Goal: Task Accomplishment & Management: Use online tool/utility

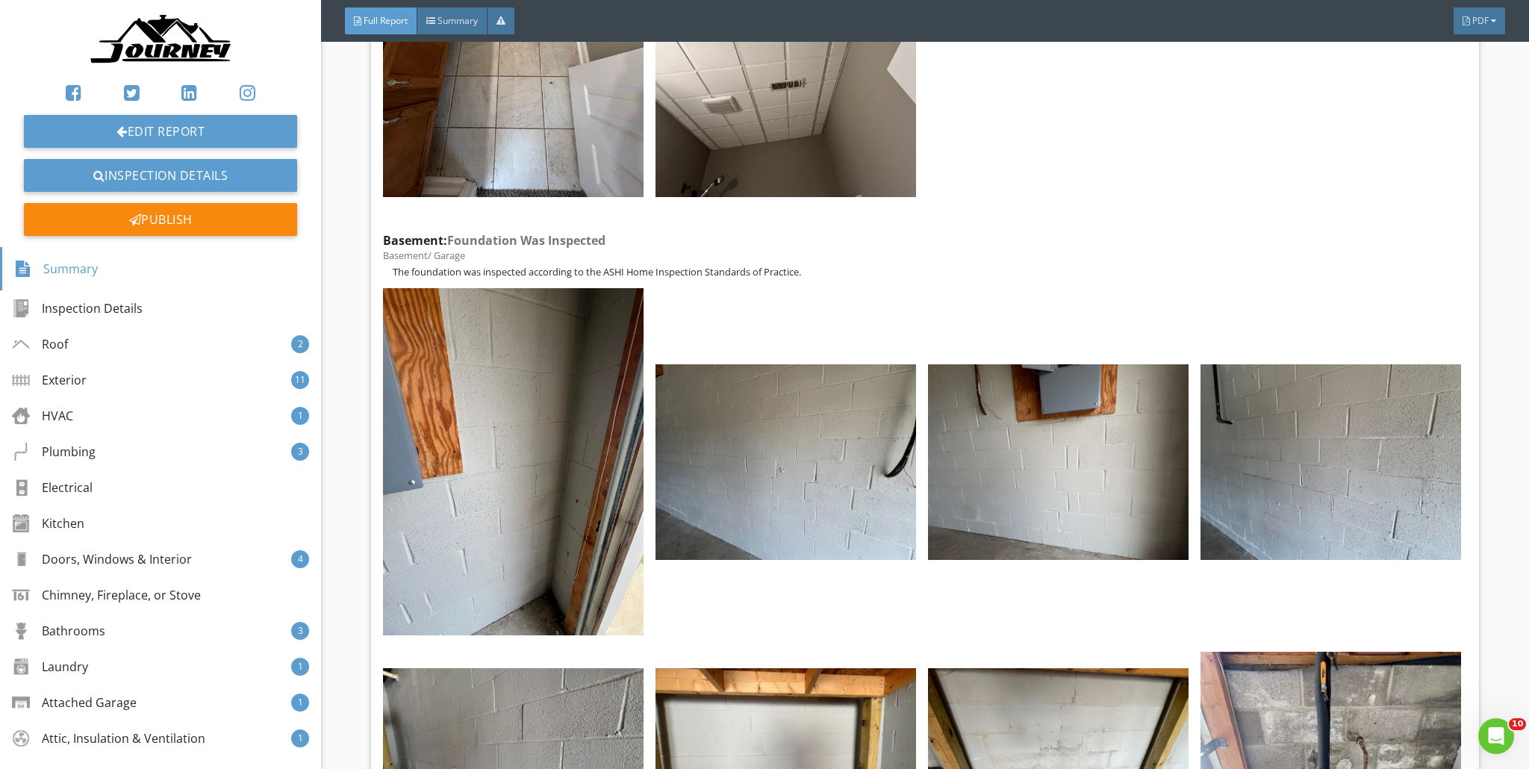
scroll to position [59216, 0]
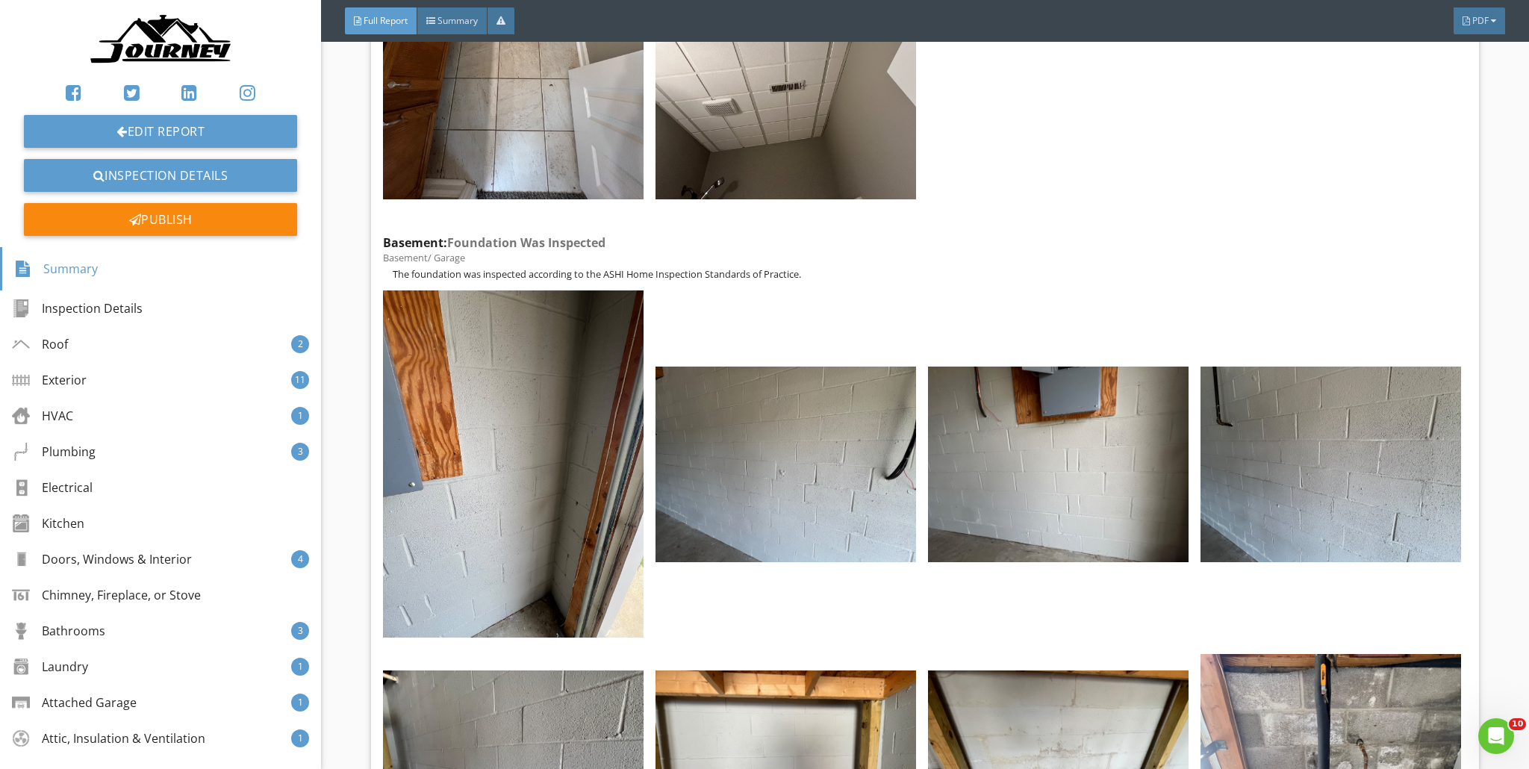
click at [158, 40] on img at bounding box center [160, 41] width 143 height 58
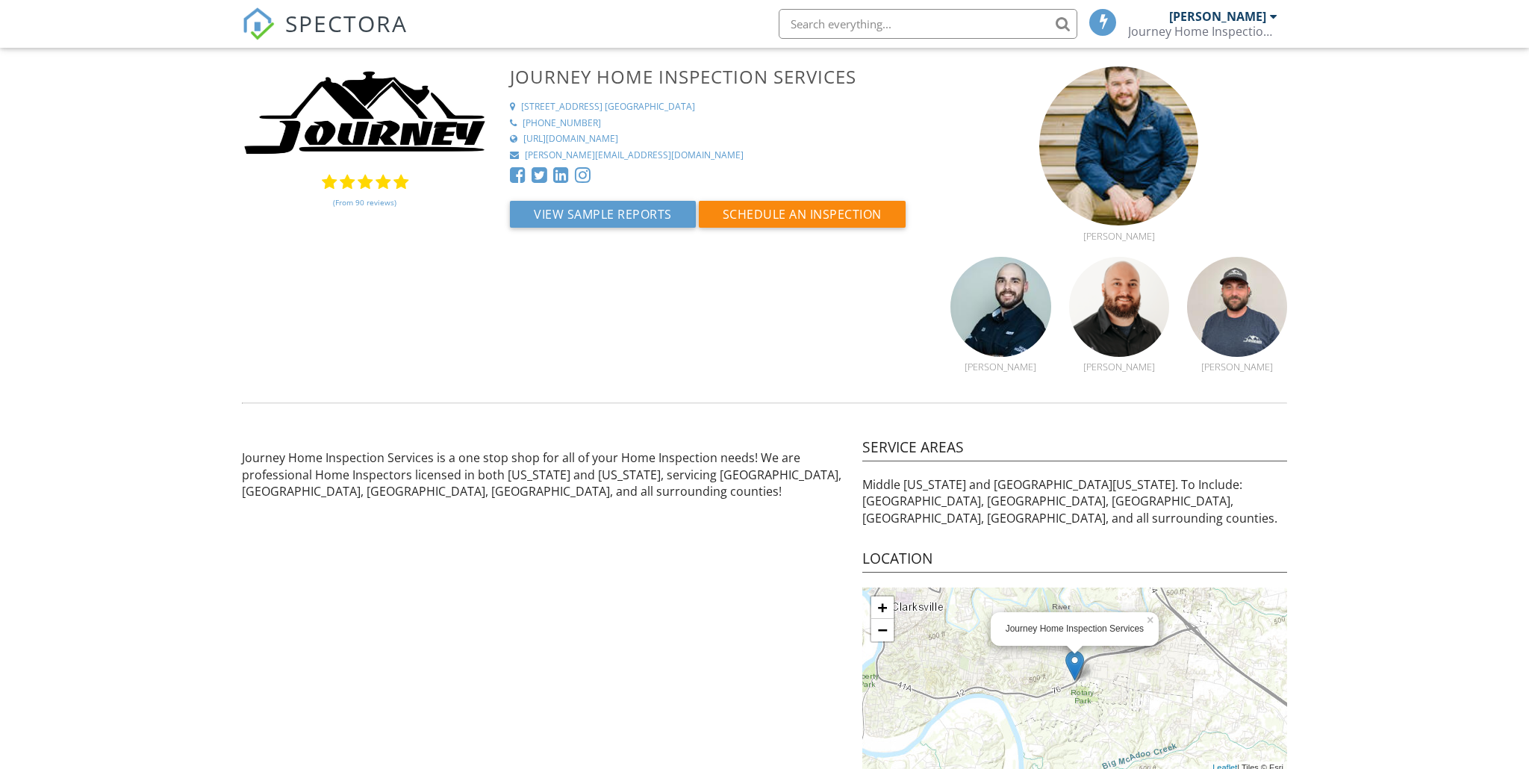
click at [352, 24] on span "SPECTORA" at bounding box center [346, 22] width 122 height 31
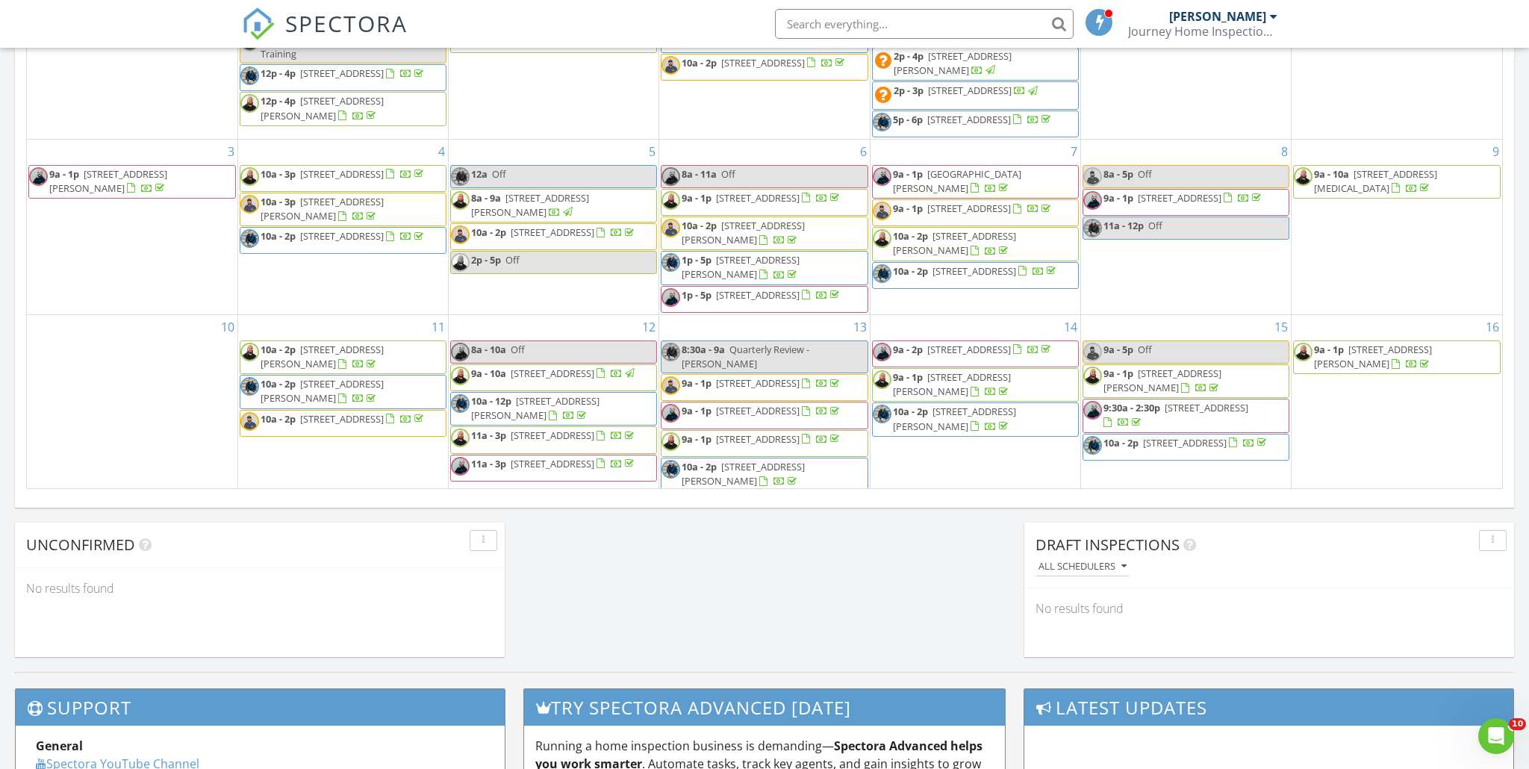
scroll to position [664, 0]
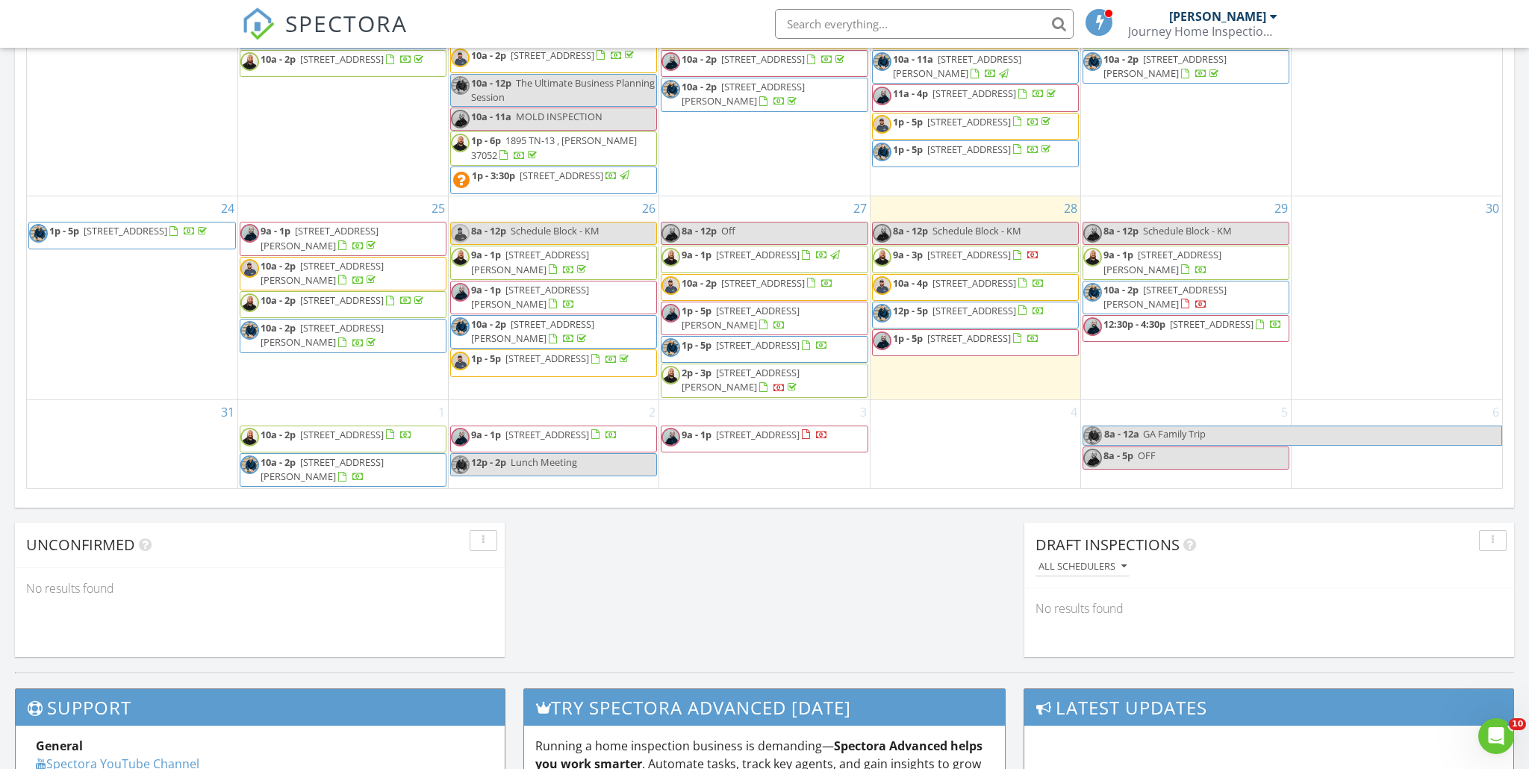
click at [779, 338] on span "237 Cardinal Creek , Clarksville 37040" at bounding box center [758, 344] width 84 height 13
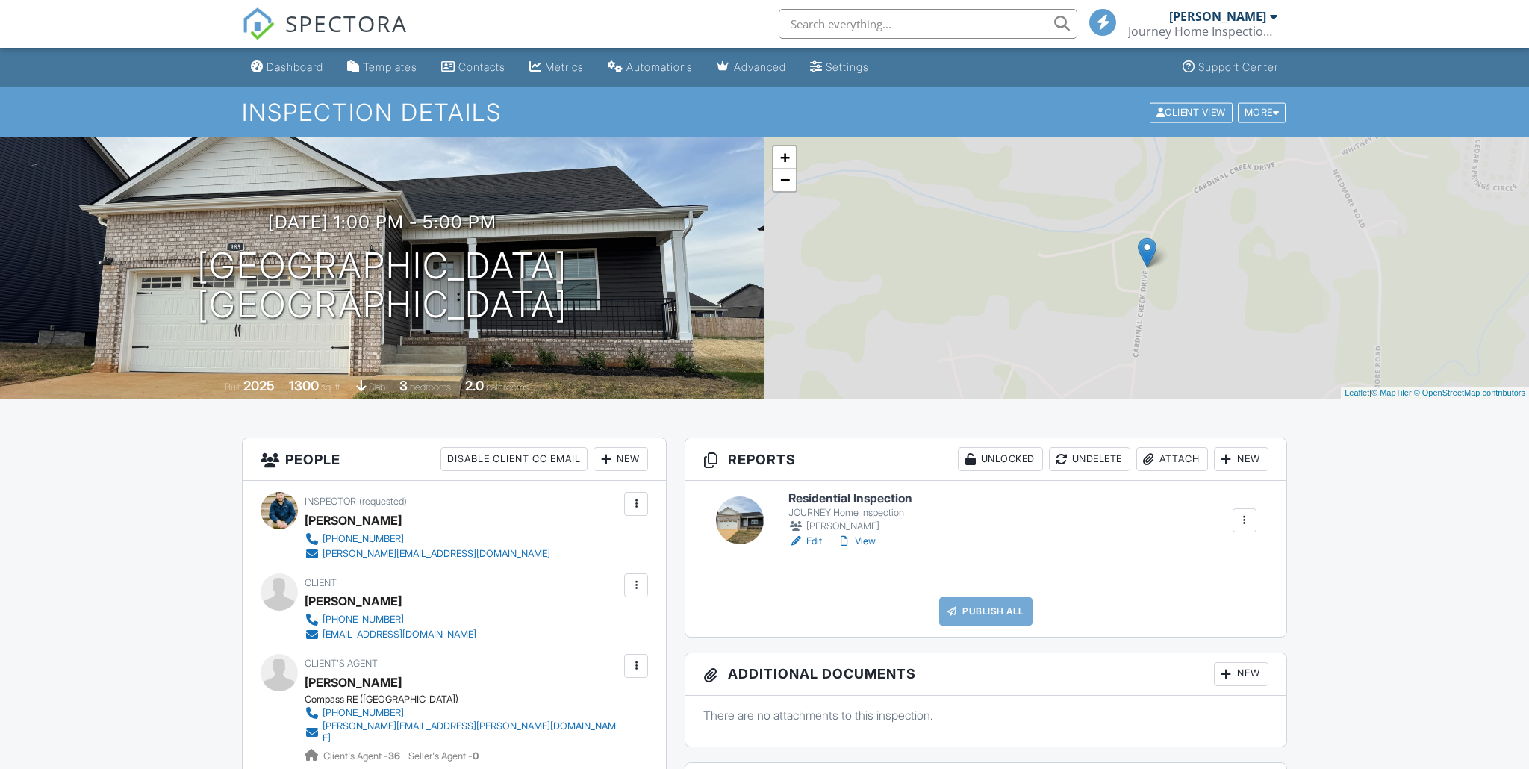
click at [812, 541] on link "Edit" at bounding box center [806, 541] width 34 height 15
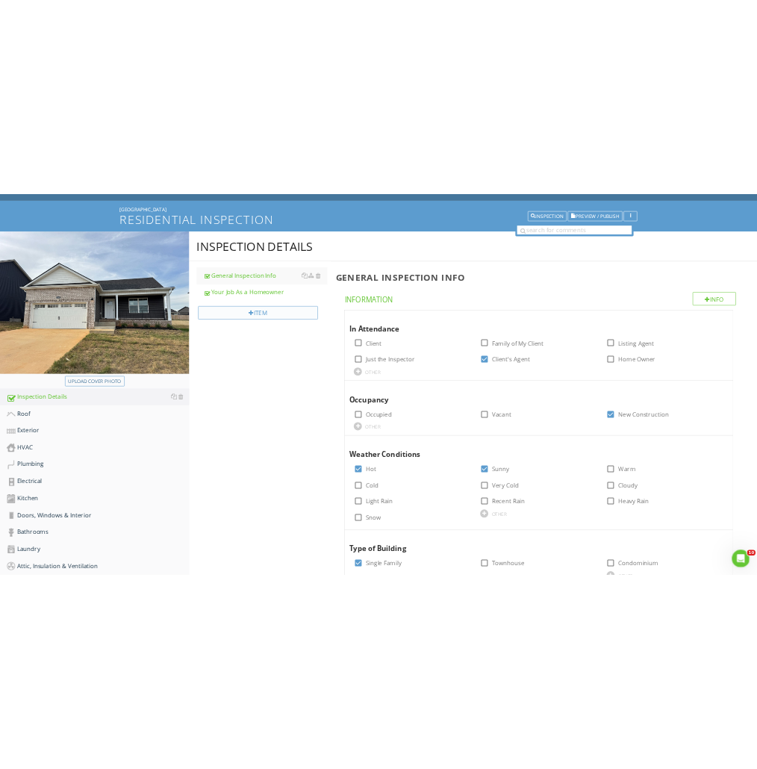
scroll to position [158, 0]
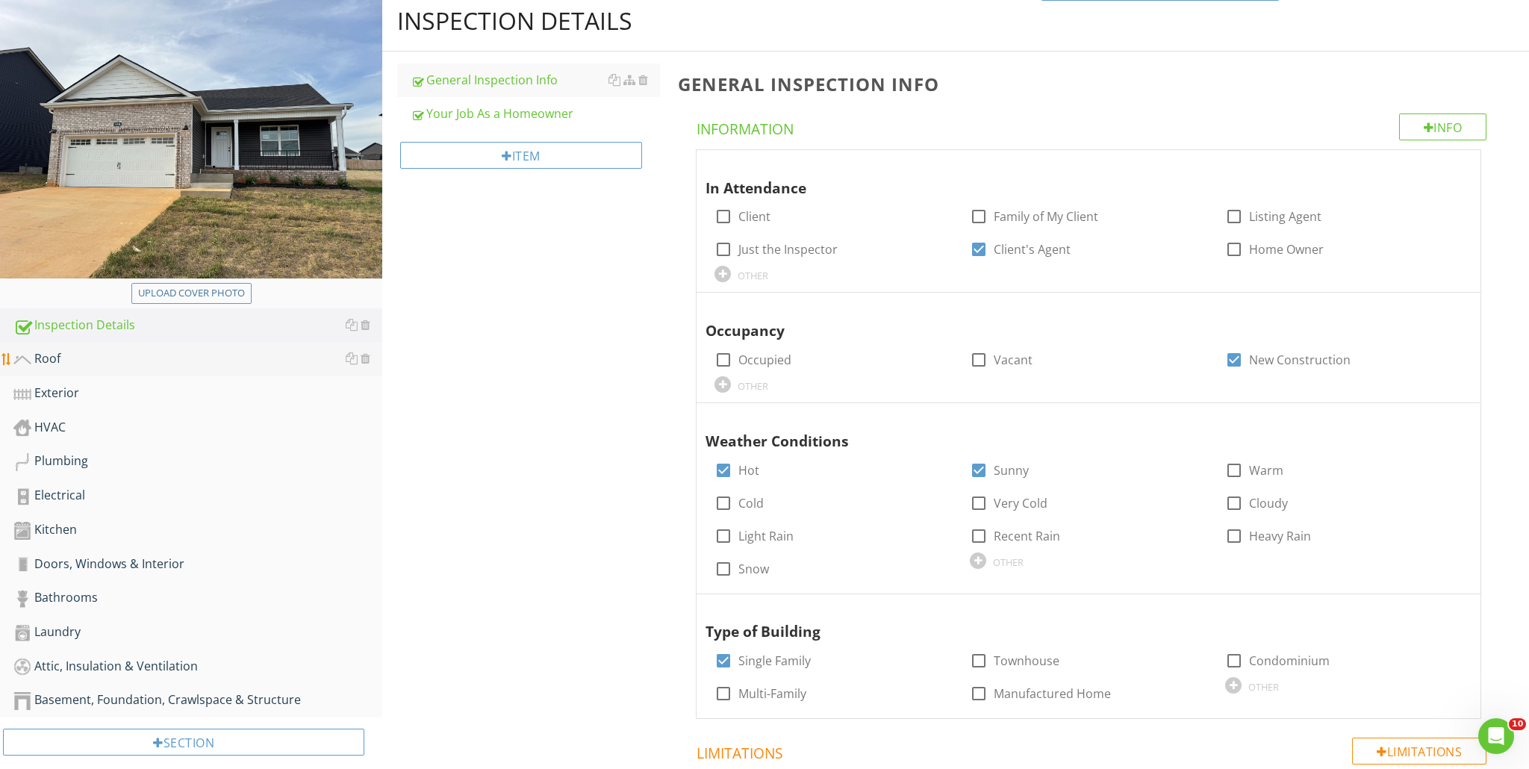
click at [78, 355] on div "Roof" at bounding box center [197, 358] width 369 height 19
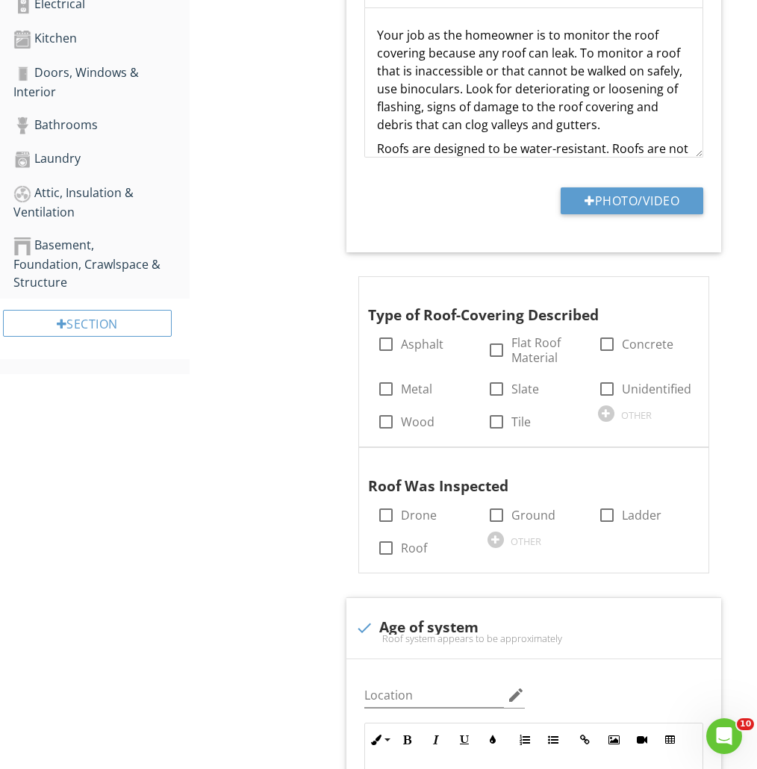
scroll to position [648, 0]
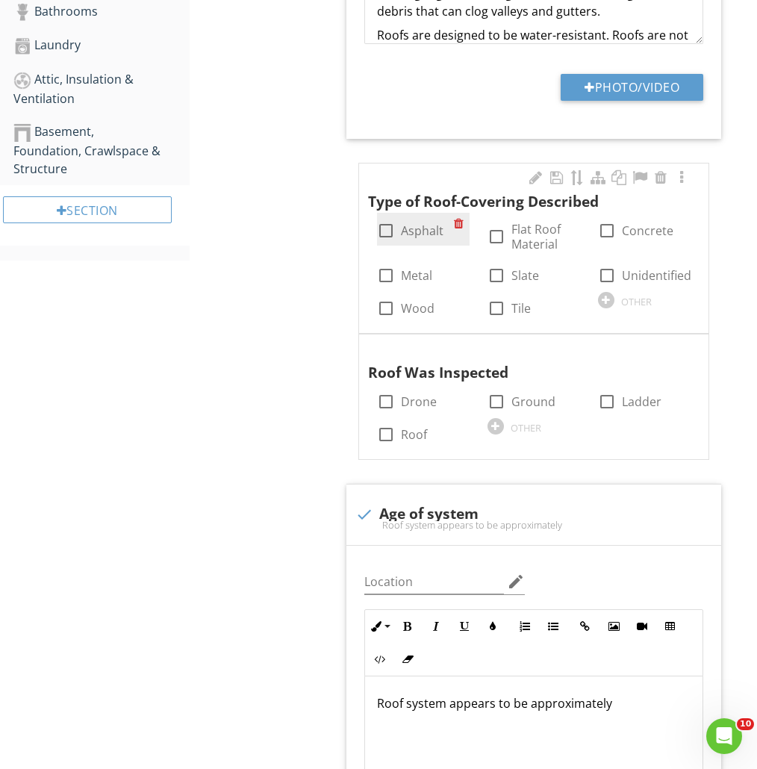
click at [386, 231] on div at bounding box center [385, 230] width 25 height 25
checkbox input "true"
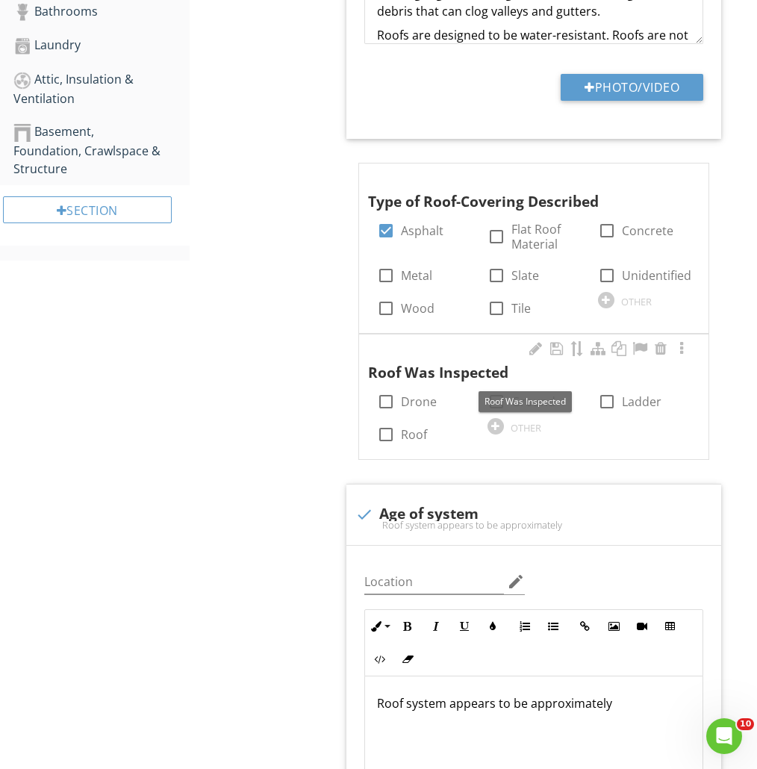
drag, startPoint x: 380, startPoint y: 400, endPoint x: 360, endPoint y: 398, distance: 20.2
click at [380, 400] on div at bounding box center [385, 401] width 25 height 25
checkbox input "true"
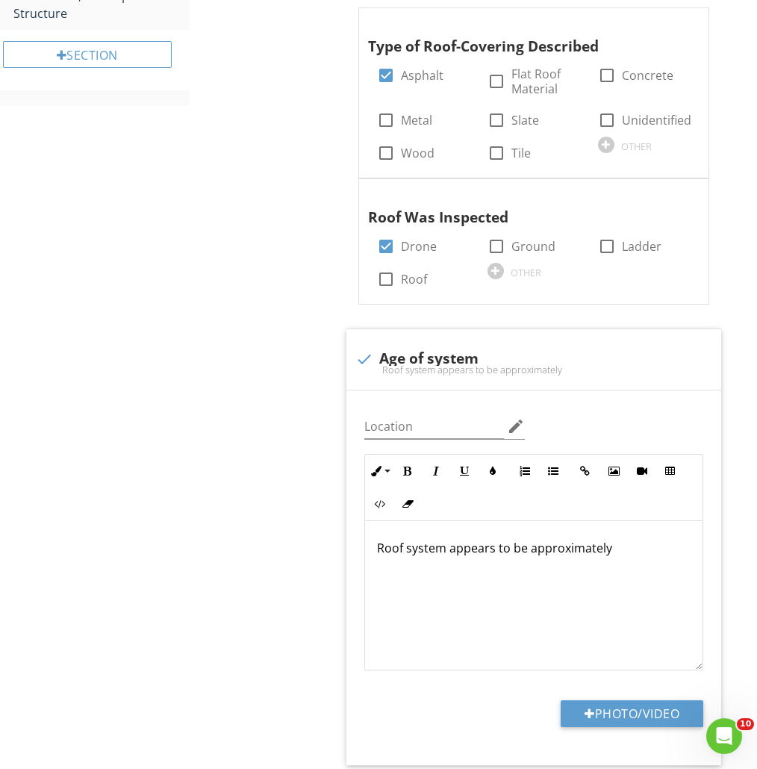
scroll to position [765, 0]
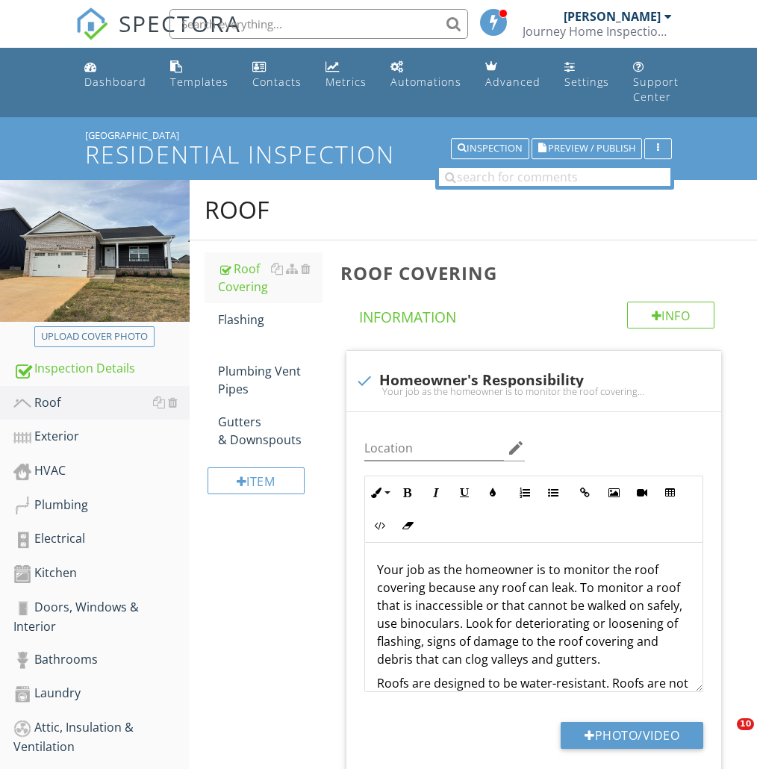
scroll to position [765, 0]
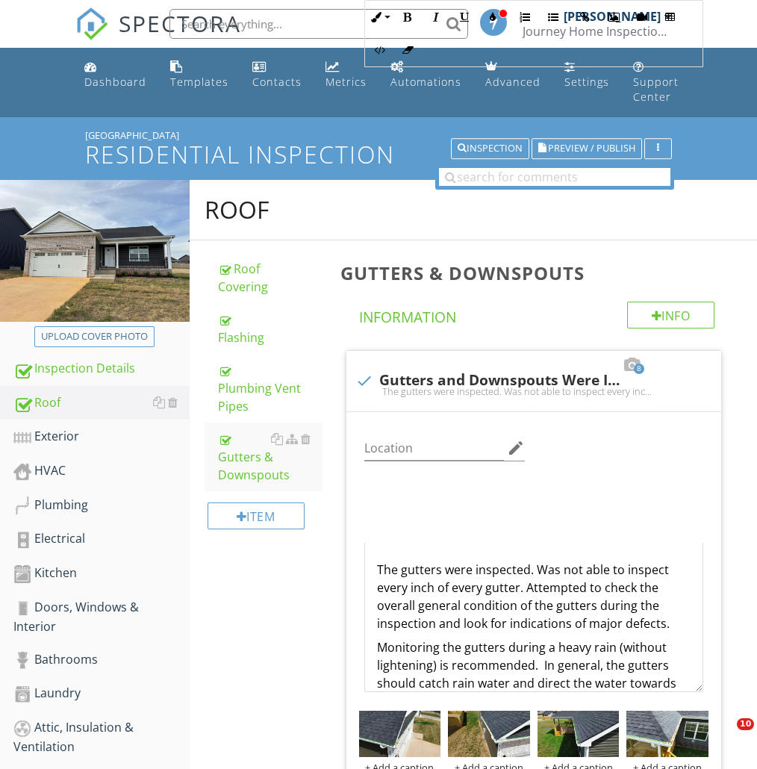
scroll to position [538, 0]
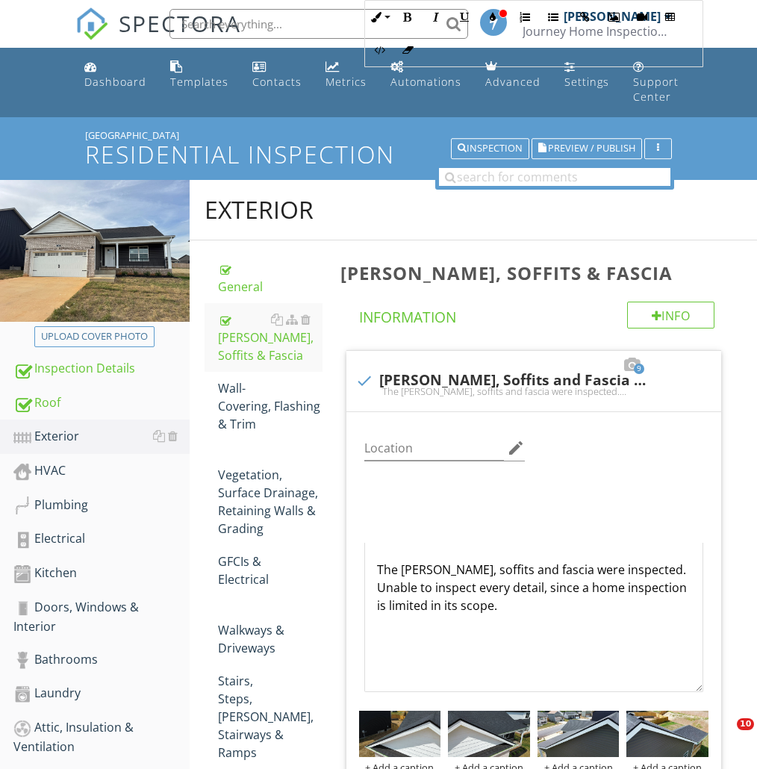
scroll to position [494, 0]
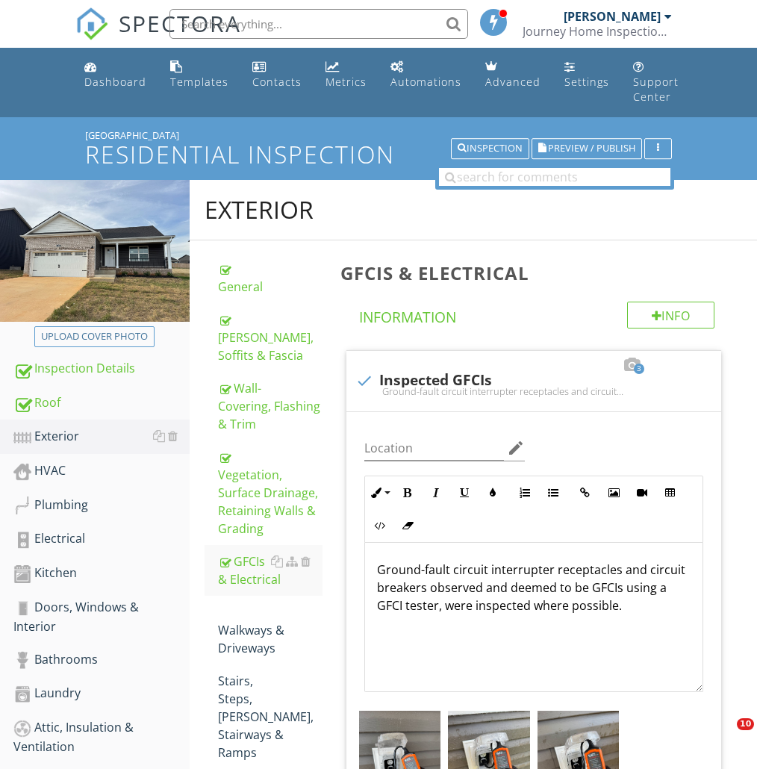
scroll to position [259, 0]
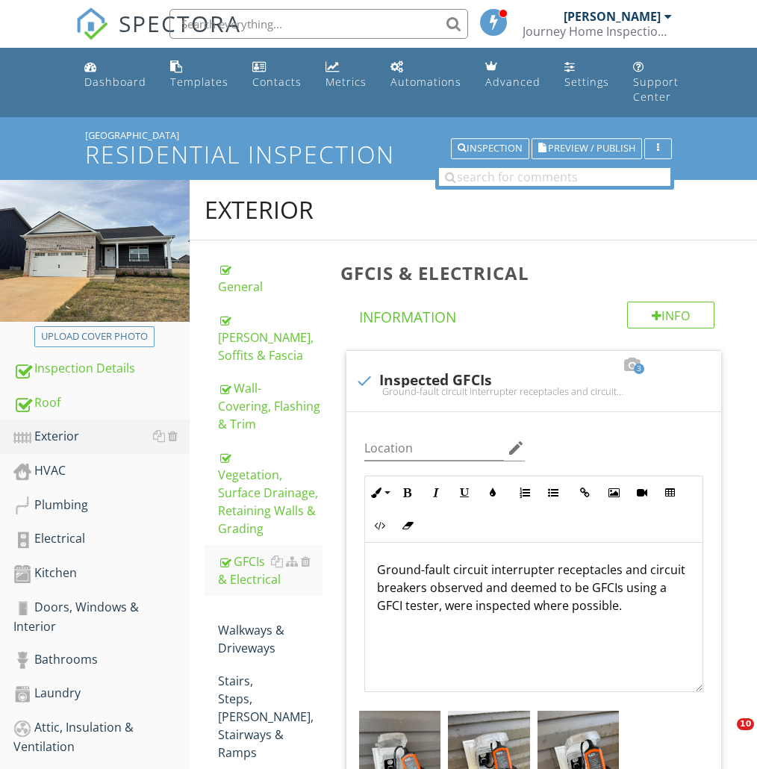
scroll to position [259, 0]
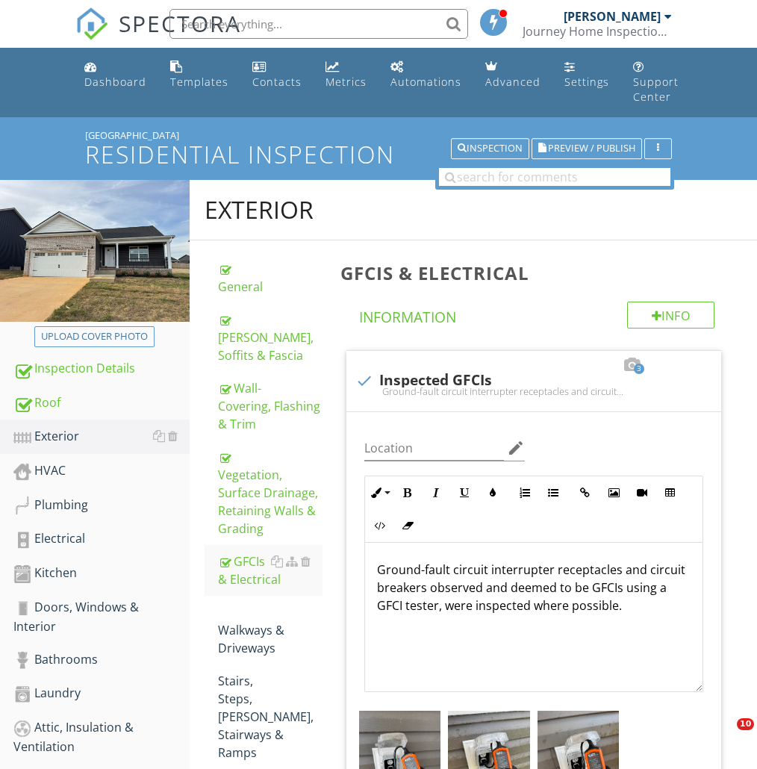
scroll to position [259, 0]
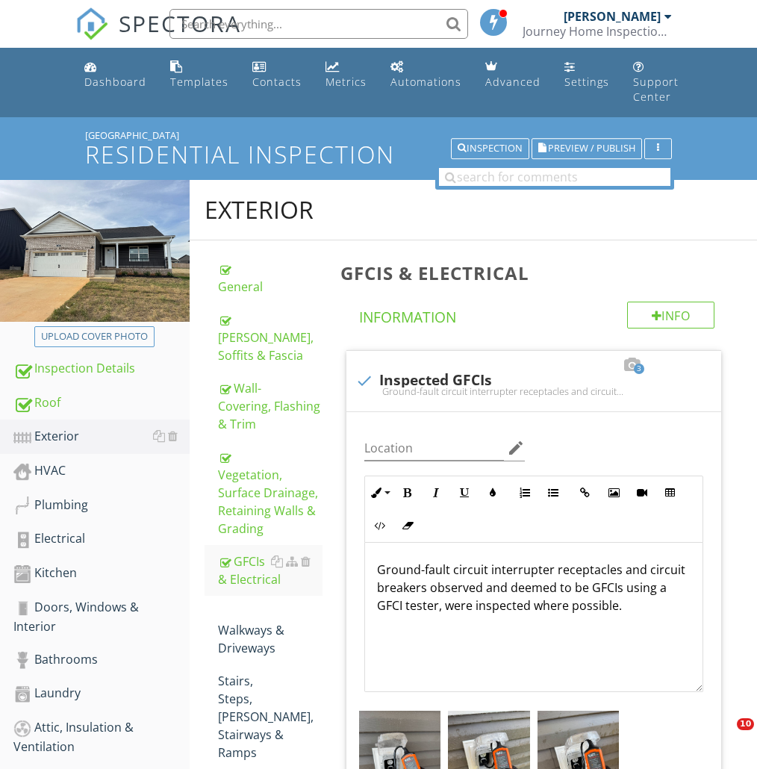
scroll to position [259, 0]
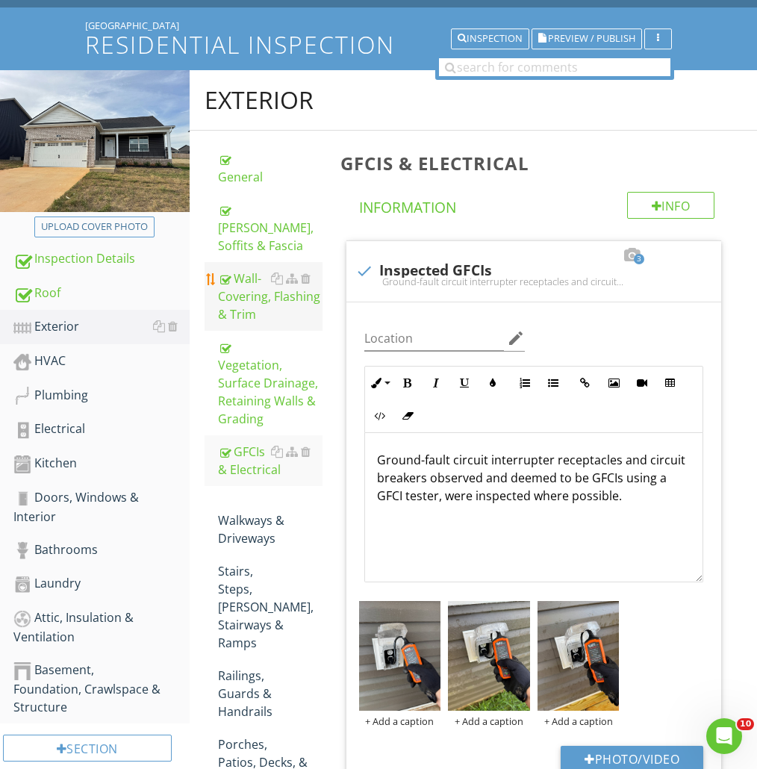
scroll to position [140, 0]
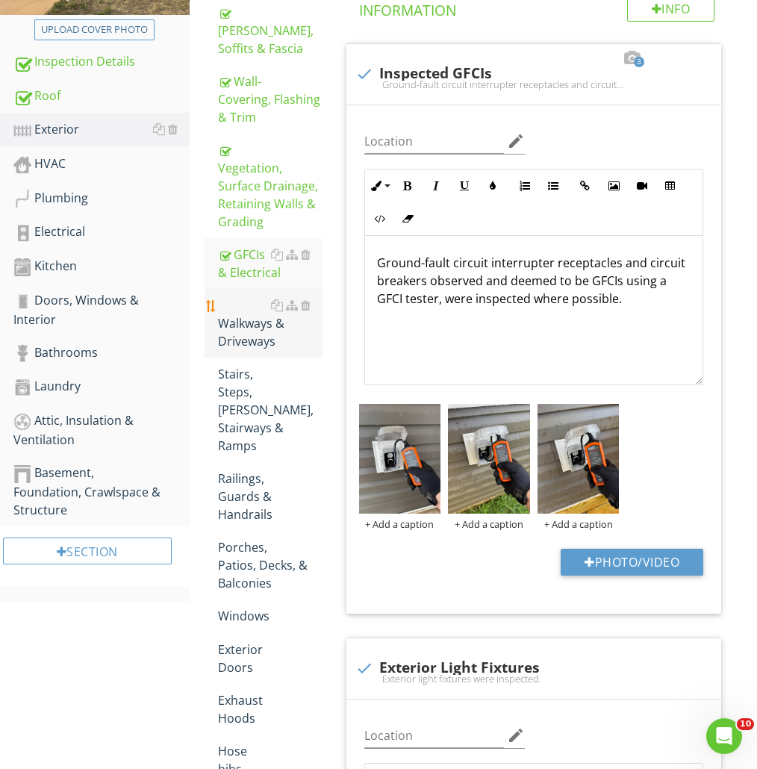
click at [247, 310] on div "Walkways & Driveways" at bounding box center [270, 323] width 105 height 54
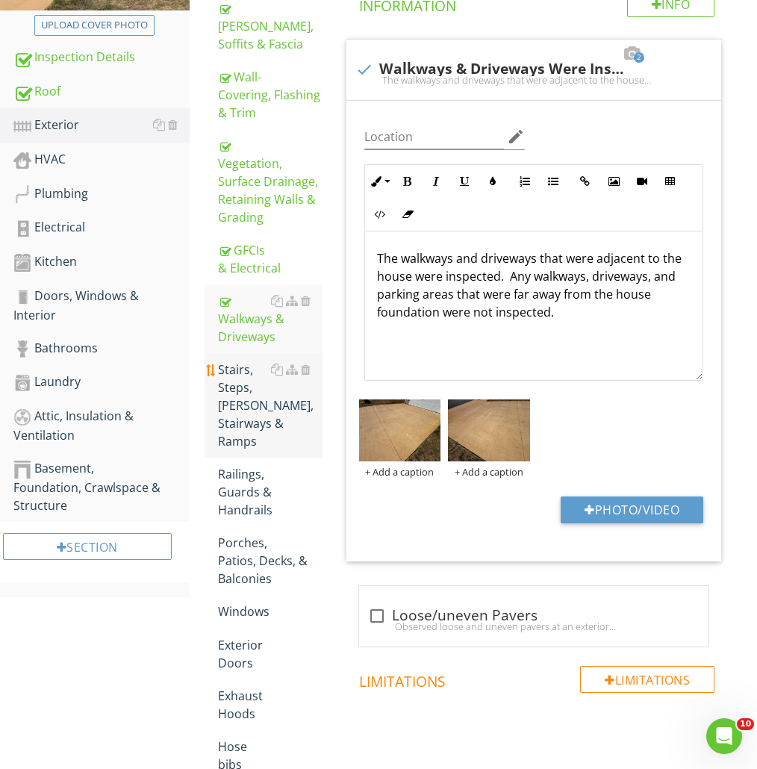
click at [272, 374] on div "Stairs, Steps, [PERSON_NAME], Stairways & Ramps" at bounding box center [270, 406] width 105 height 90
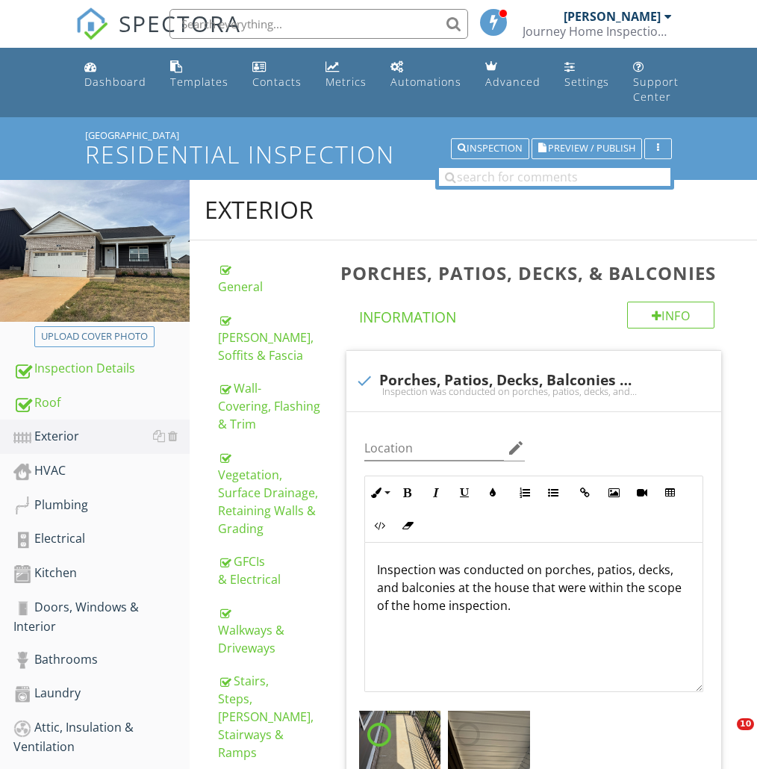
scroll to position [359, 0]
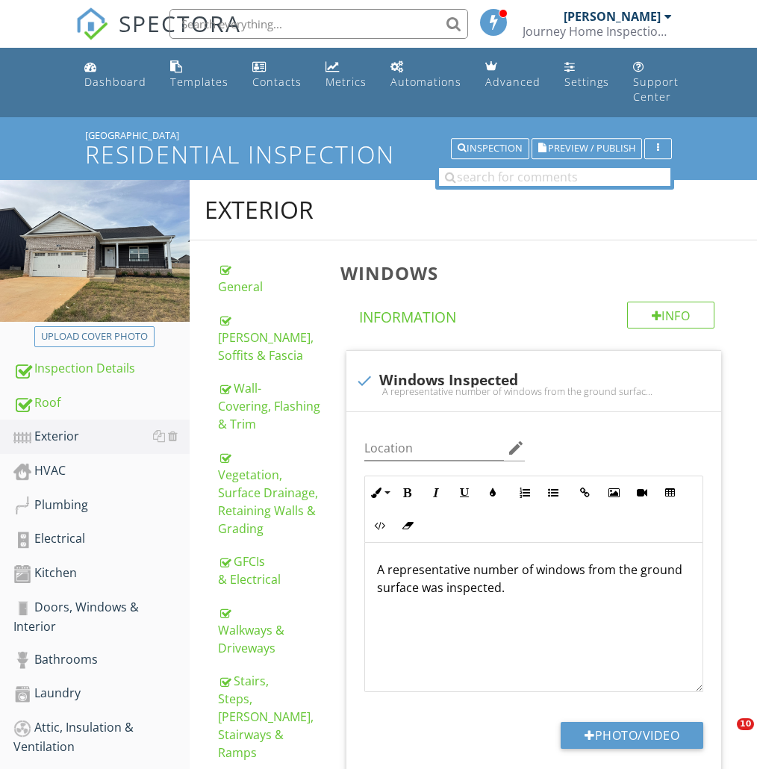
scroll to position [596, 0]
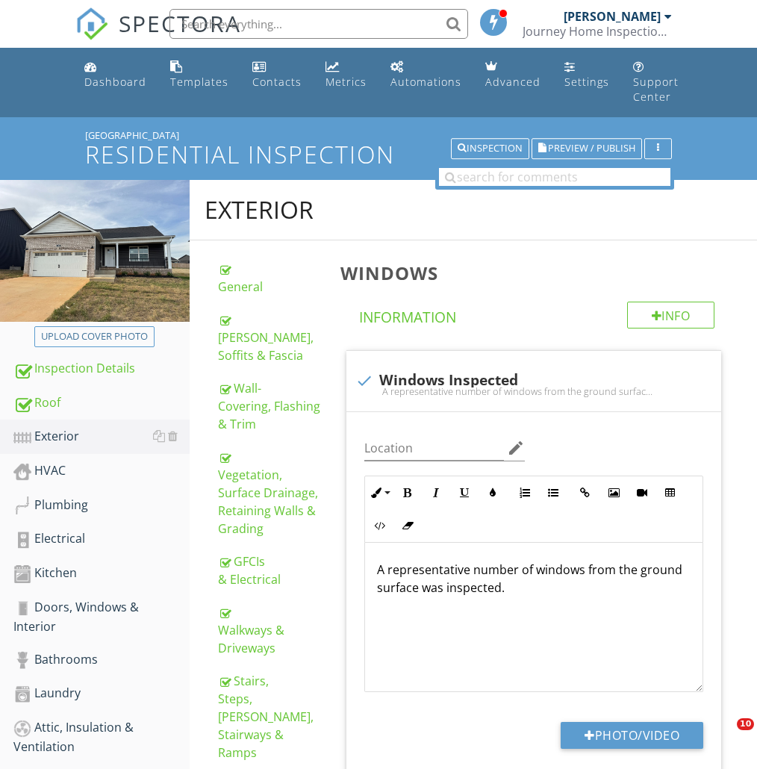
scroll to position [596, 0]
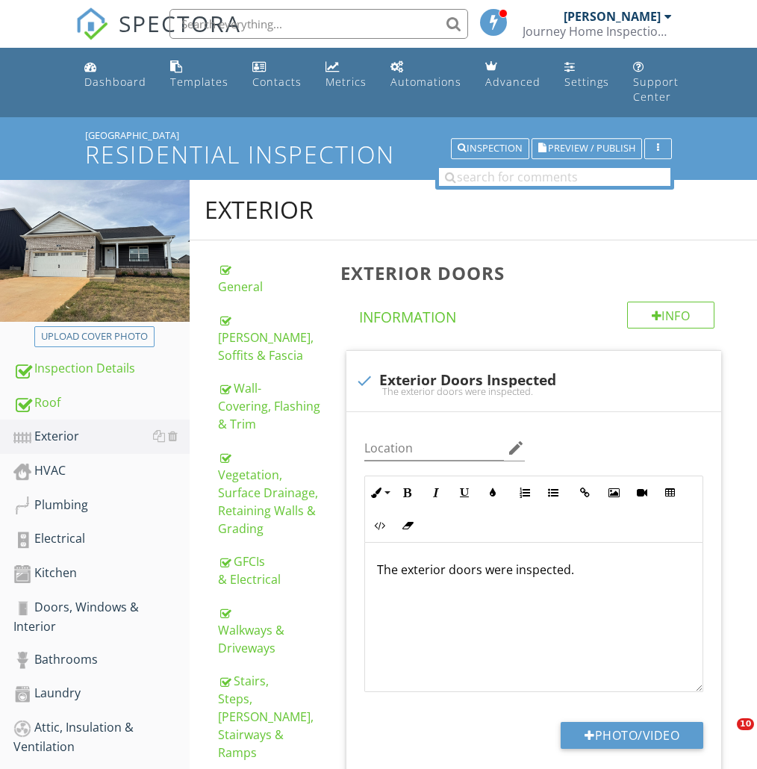
scroll to position [479, 0]
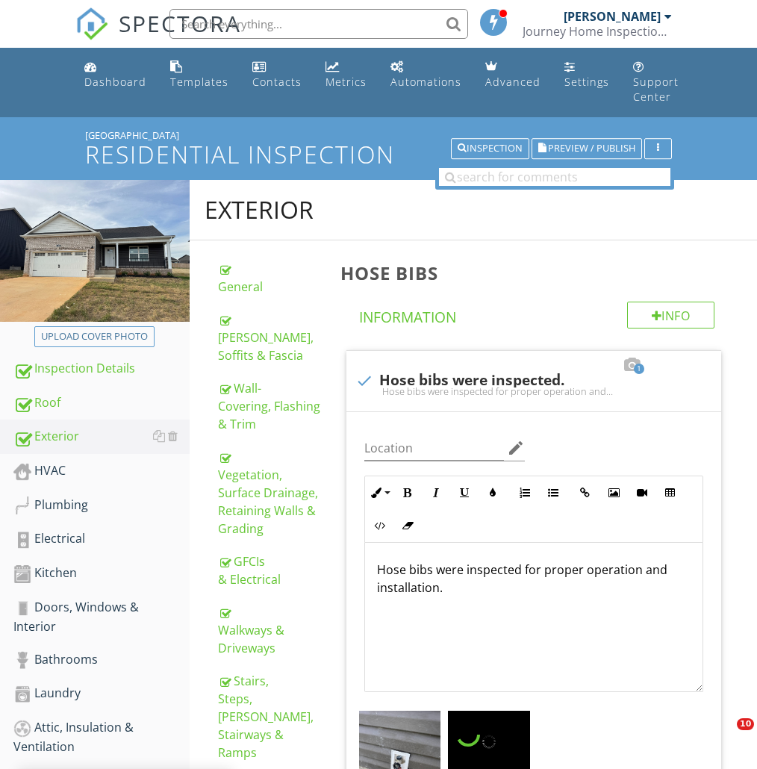
scroll to position [1034, 0]
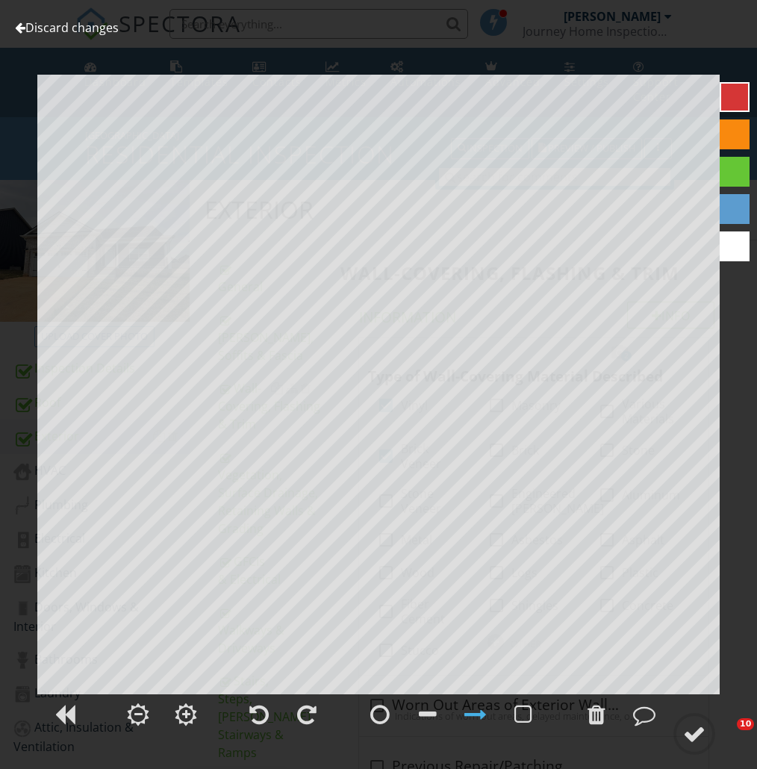
scroll to position [1845, 0]
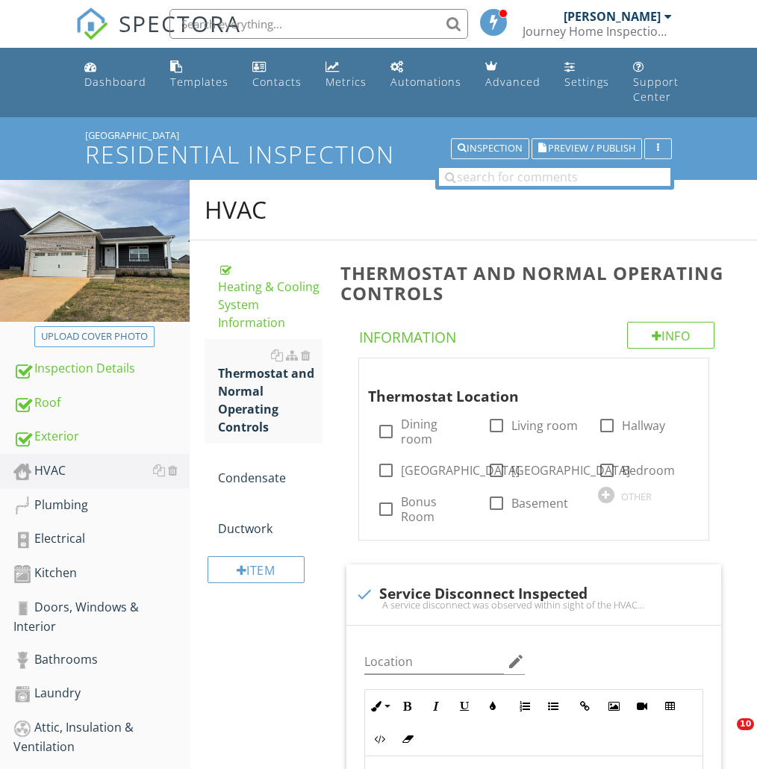
scroll to position [318, 0]
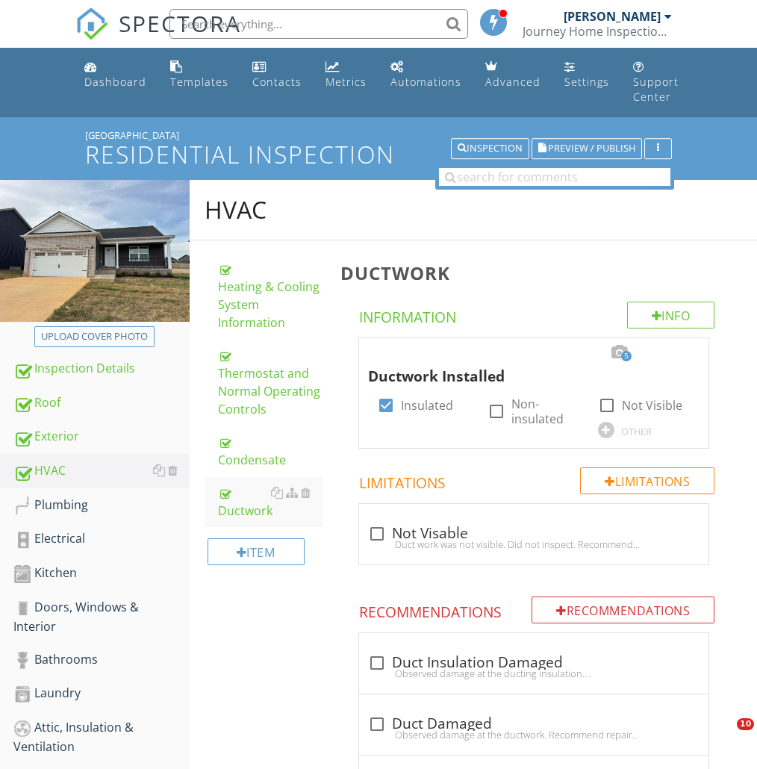
scroll to position [151, 0]
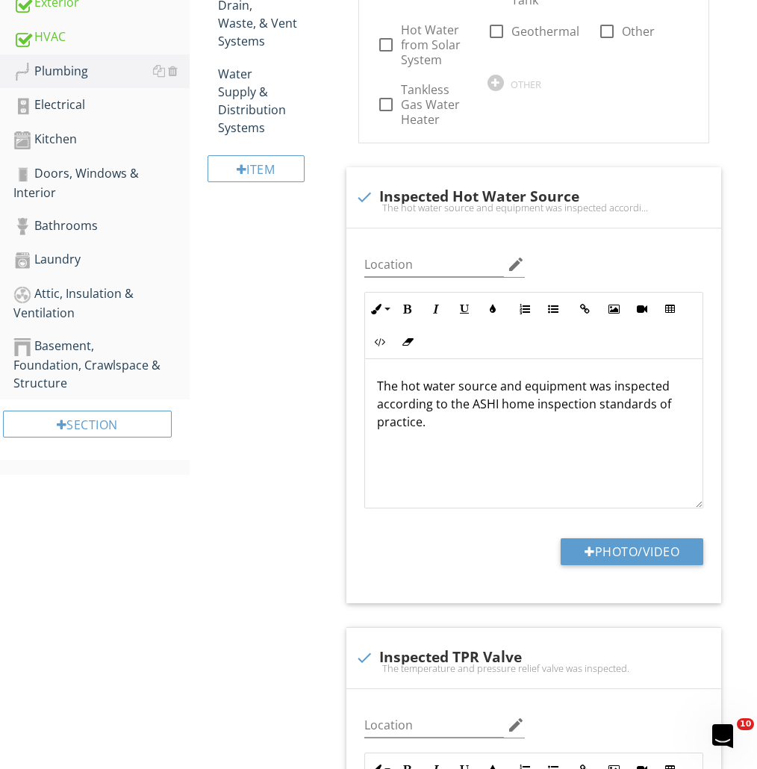
scroll to position [434, 0]
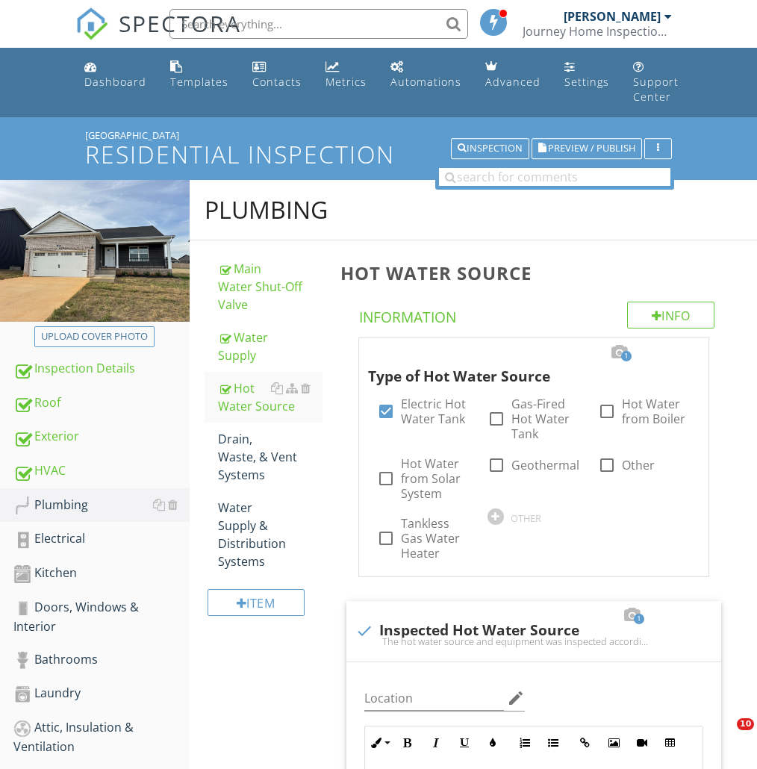
scroll to position [1914, 0]
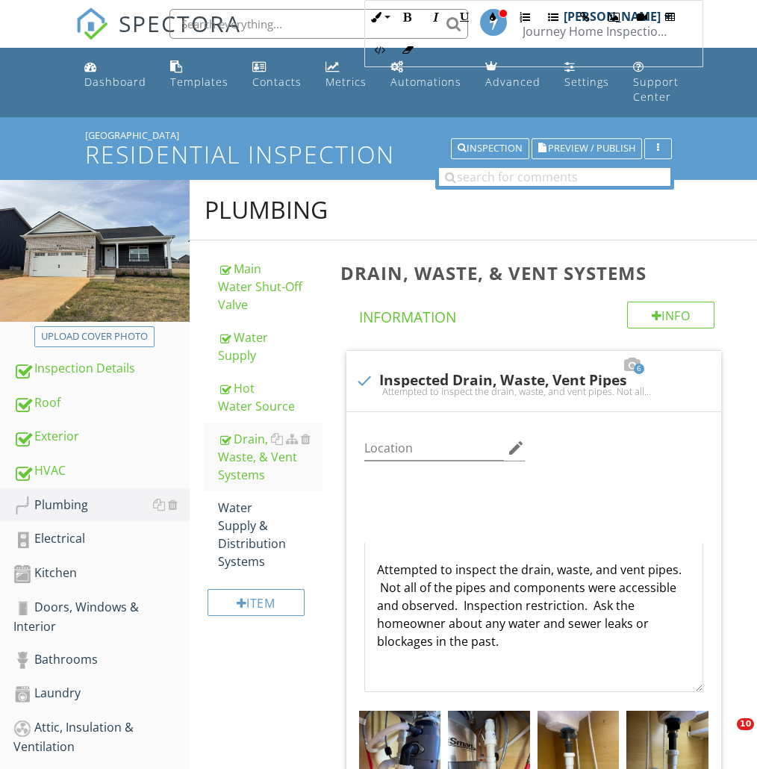
scroll to position [481, 0]
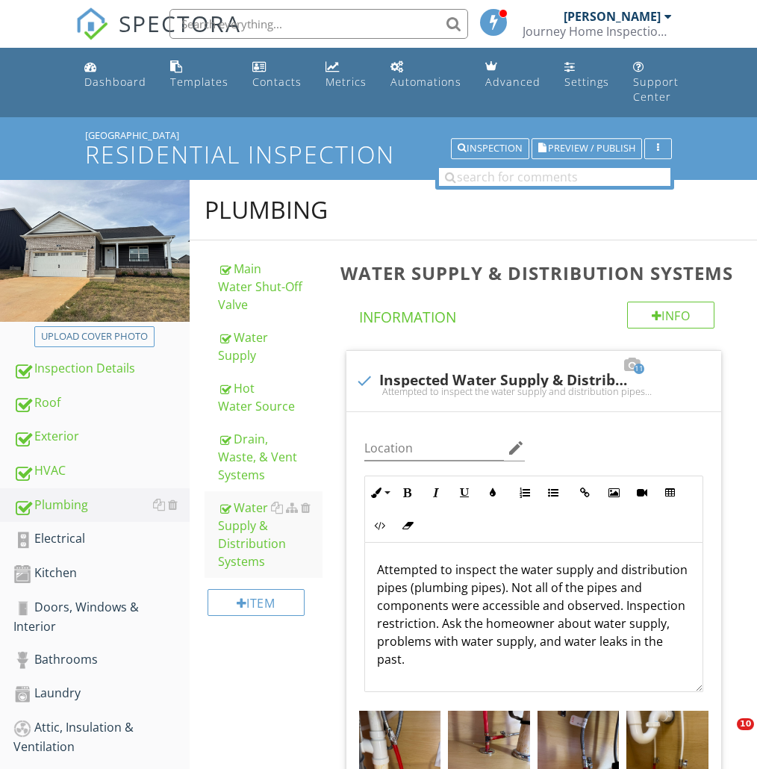
scroll to position [218, 0]
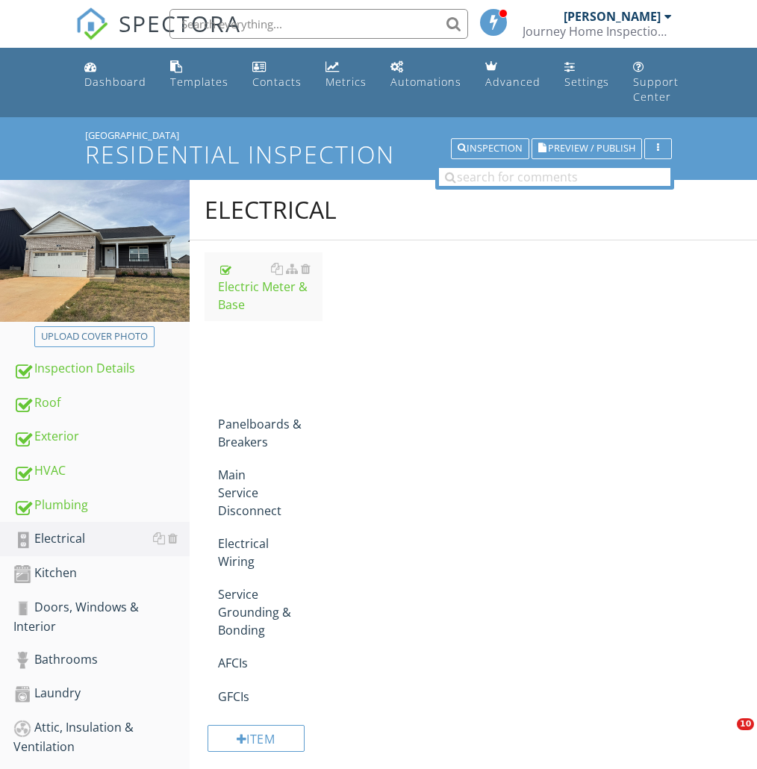
scroll to position [195, 0]
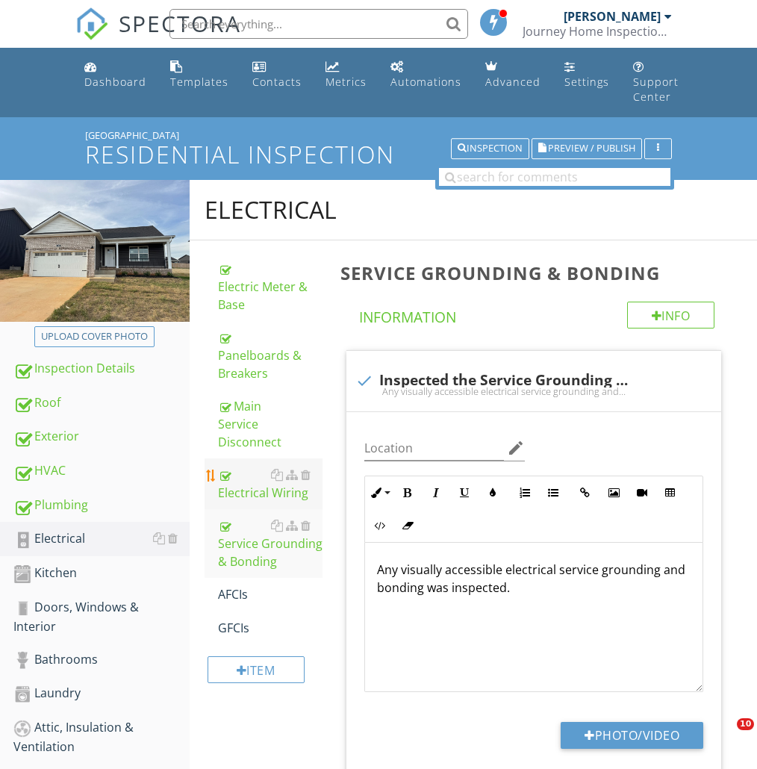
scroll to position [163, 0]
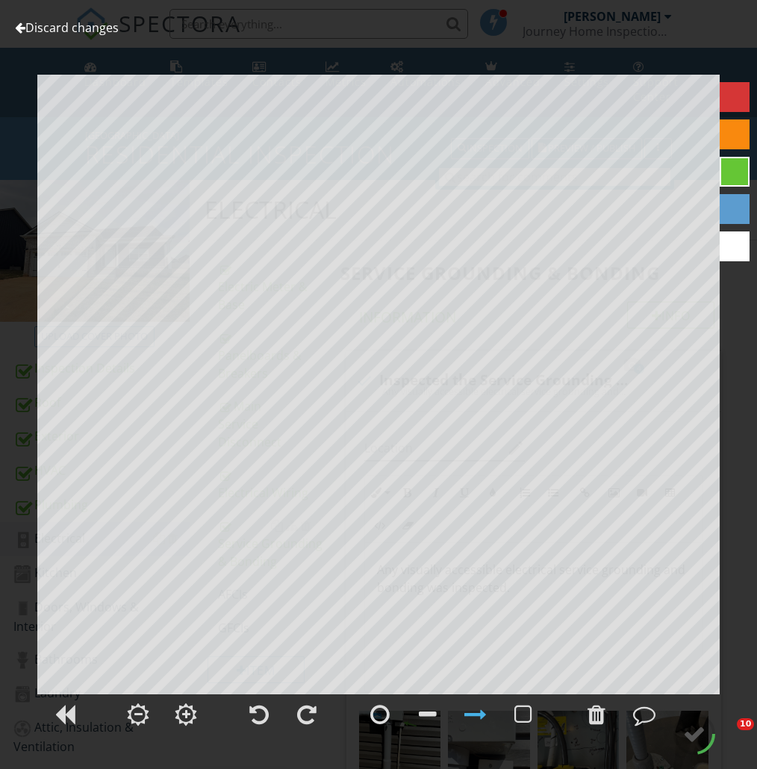
scroll to position [315, 0]
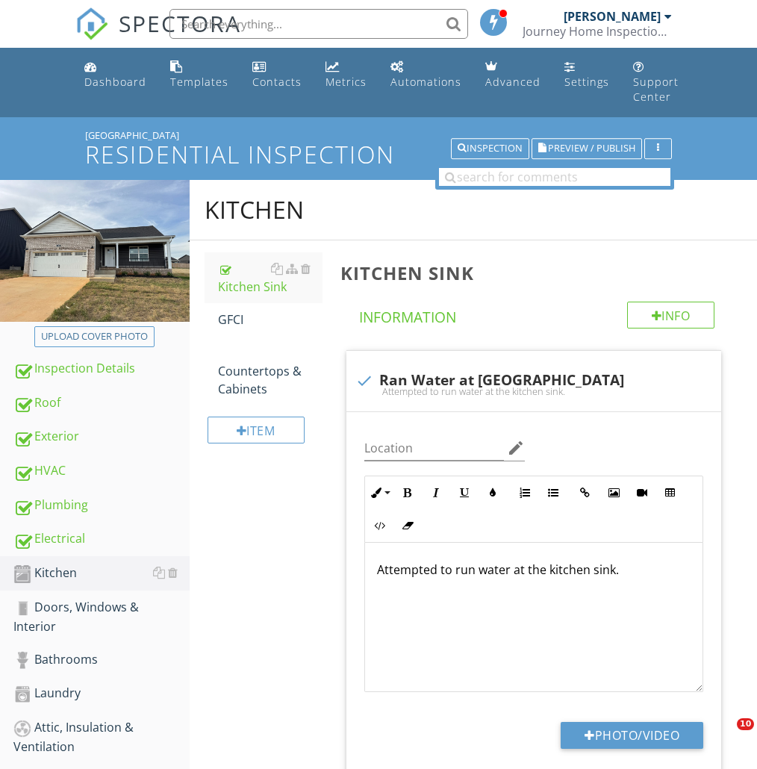
scroll to position [250, 0]
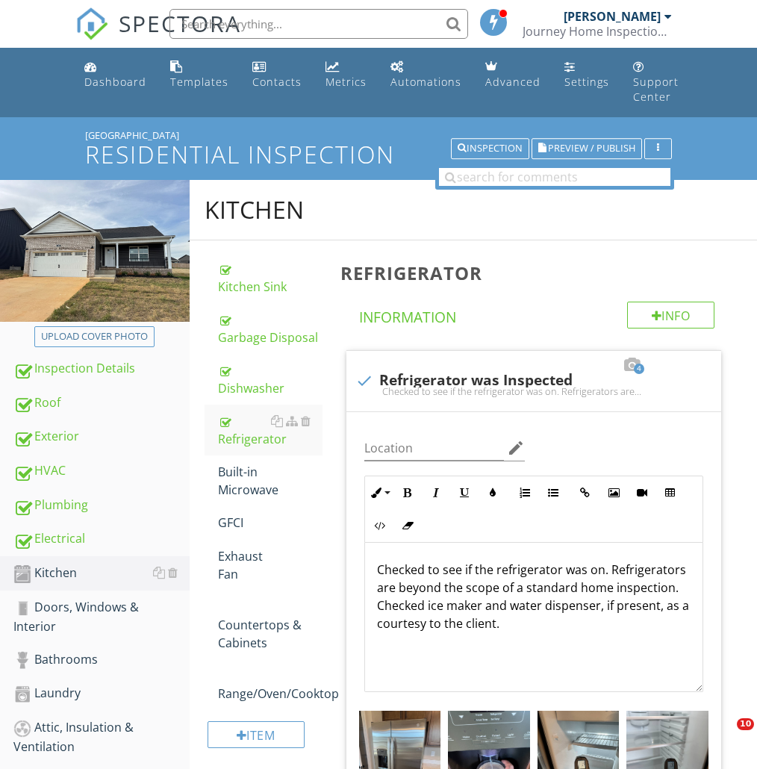
scroll to position [178, 0]
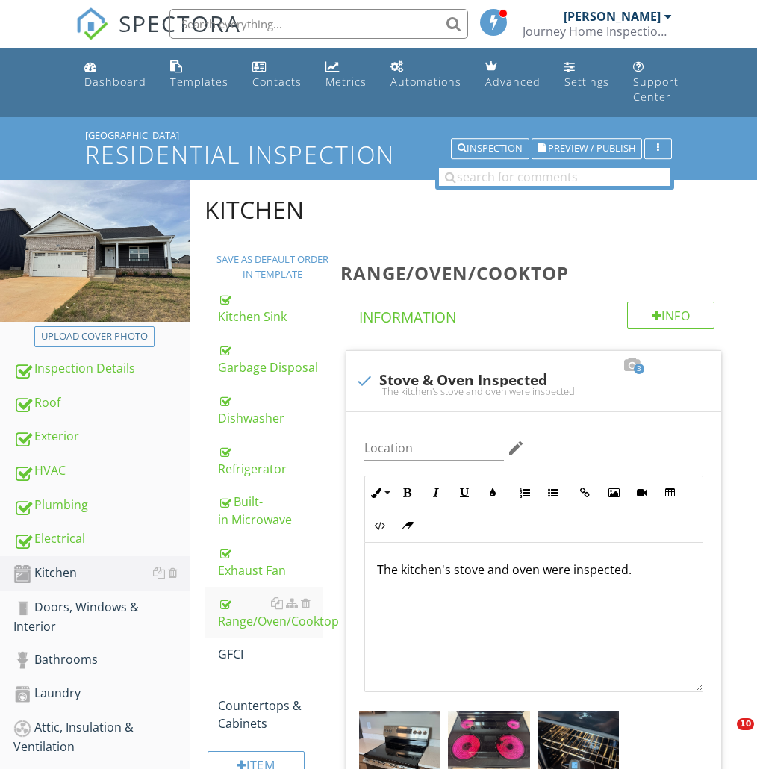
scroll to position [238, 0]
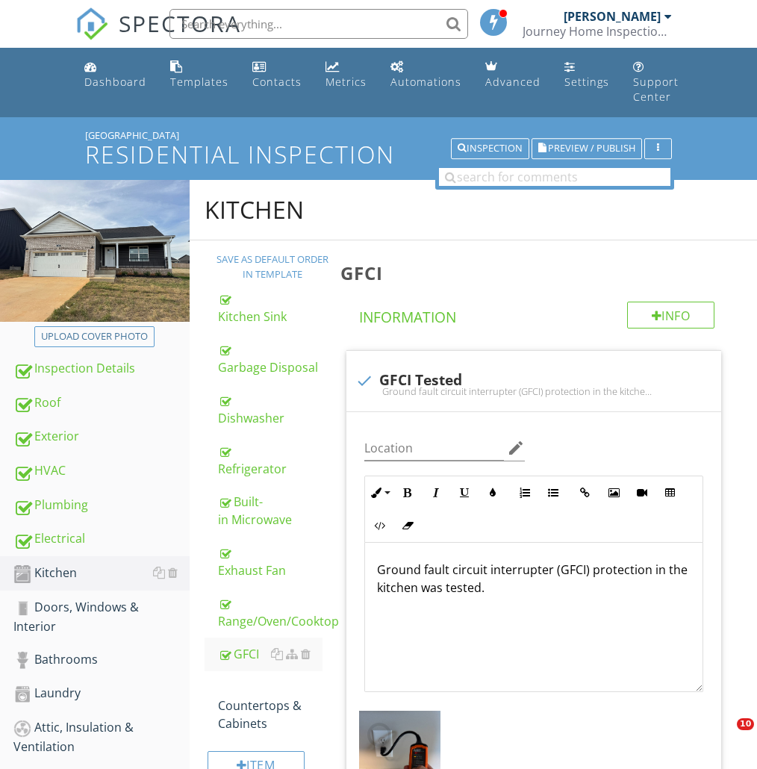
scroll to position [238, 0]
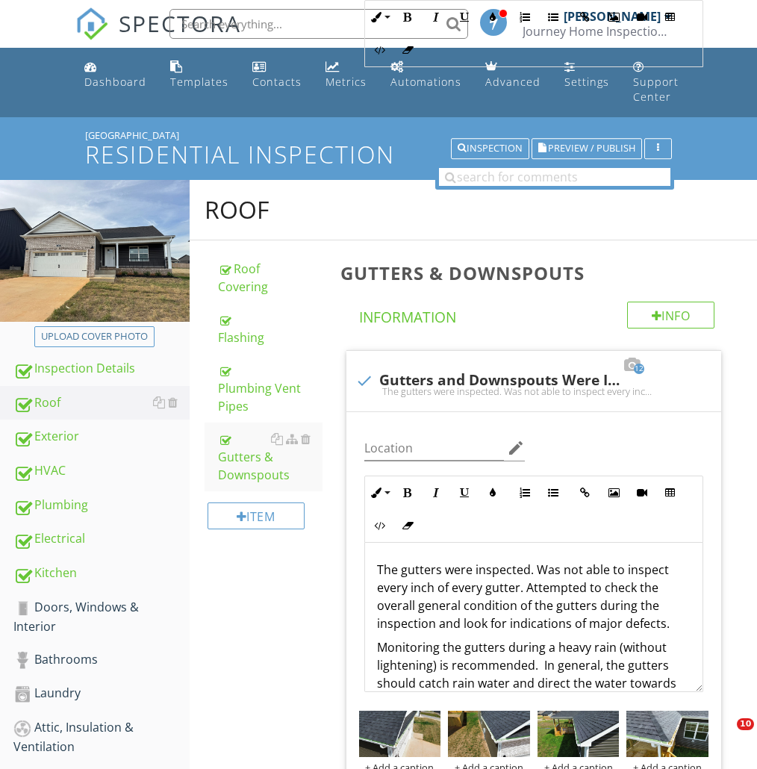
scroll to position [2407, 0]
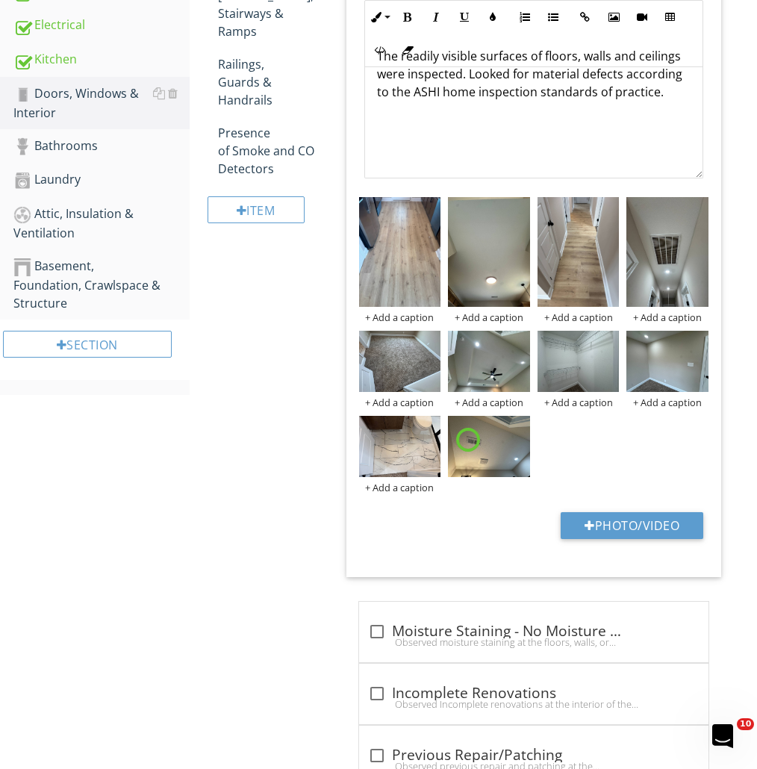
scroll to position [514, 0]
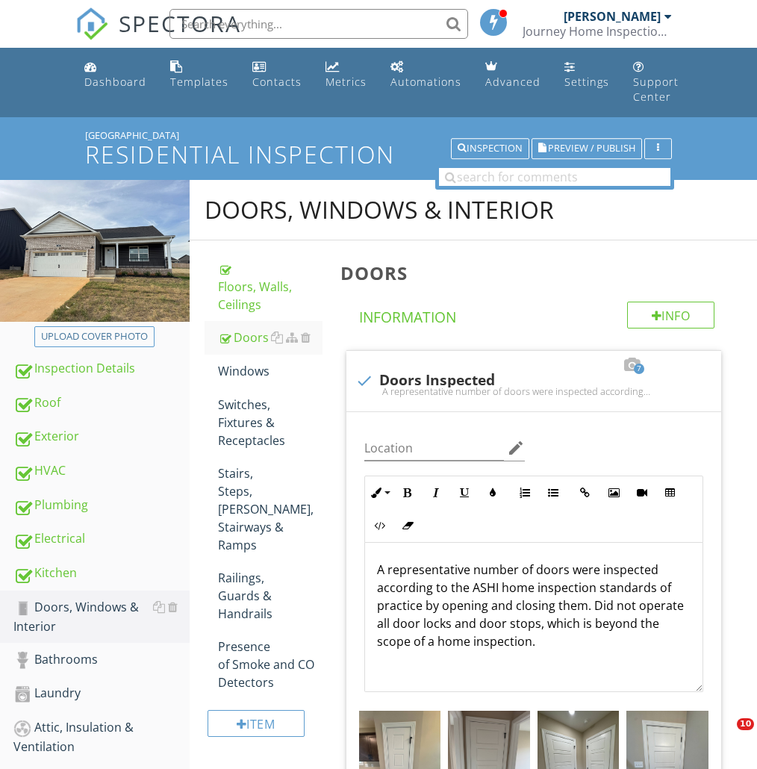
scroll to position [273, 0]
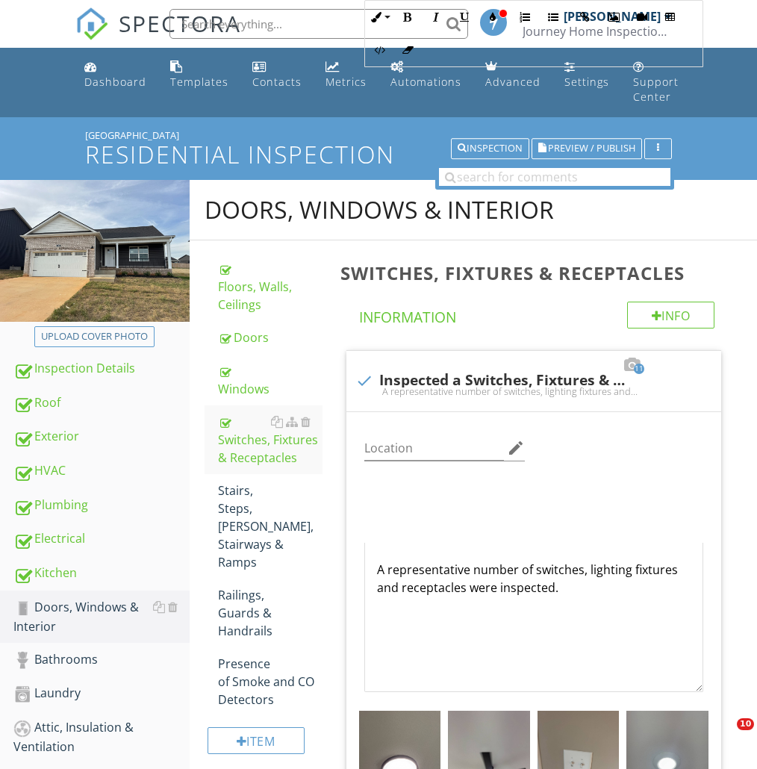
scroll to position [481, 0]
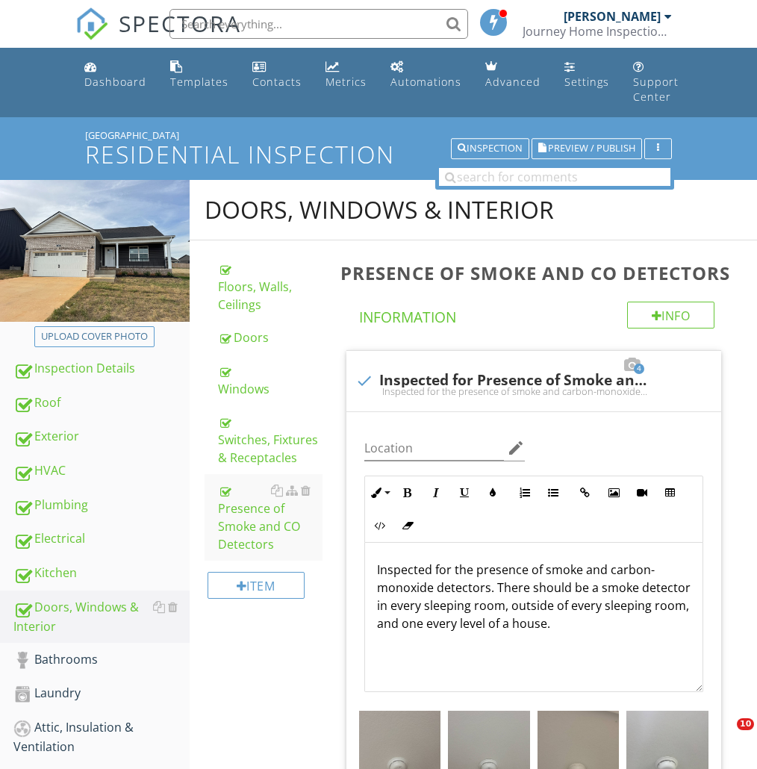
scroll to position [192, 0]
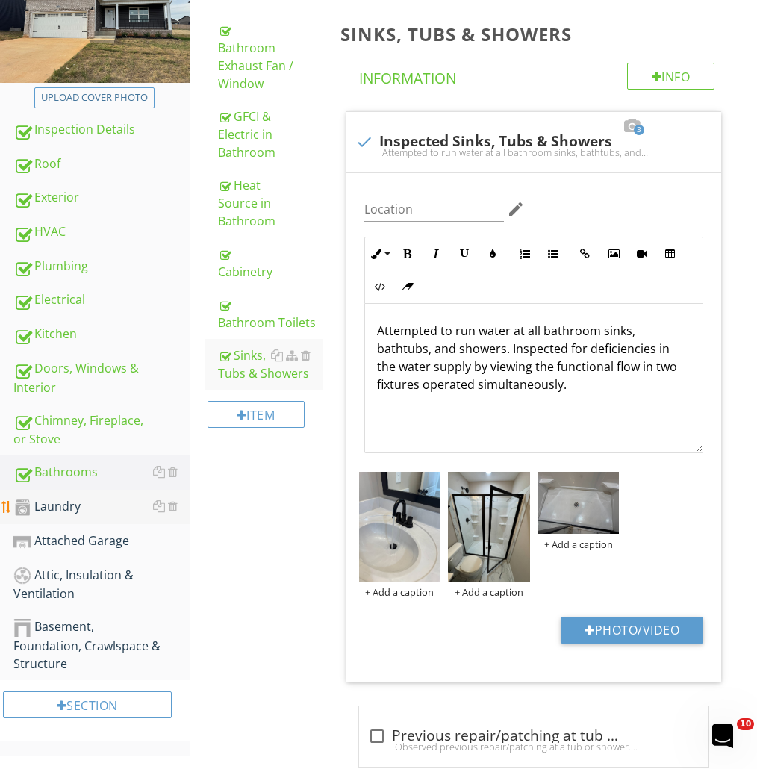
scroll to position [239, 0]
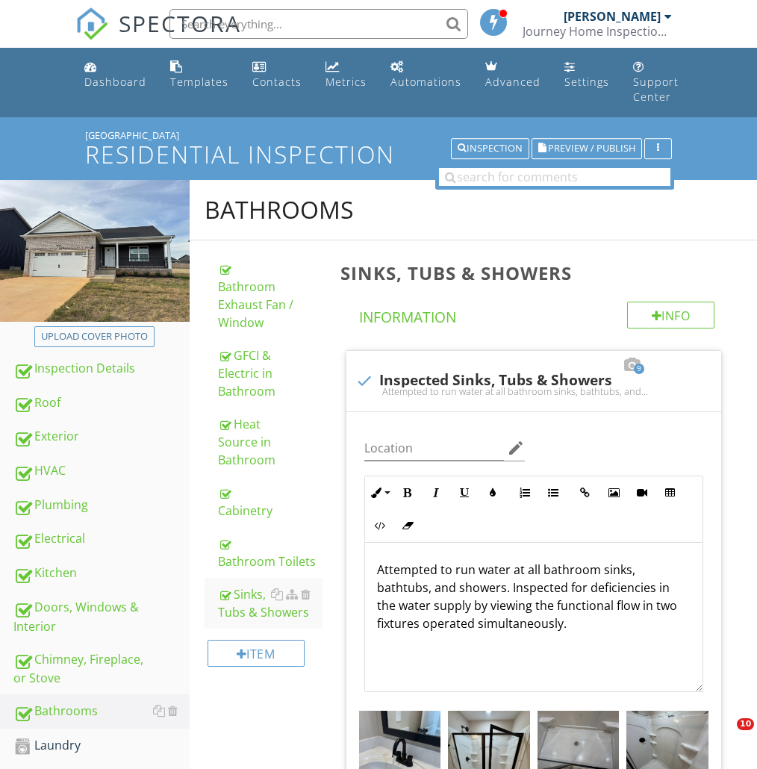
scroll to position [210, 0]
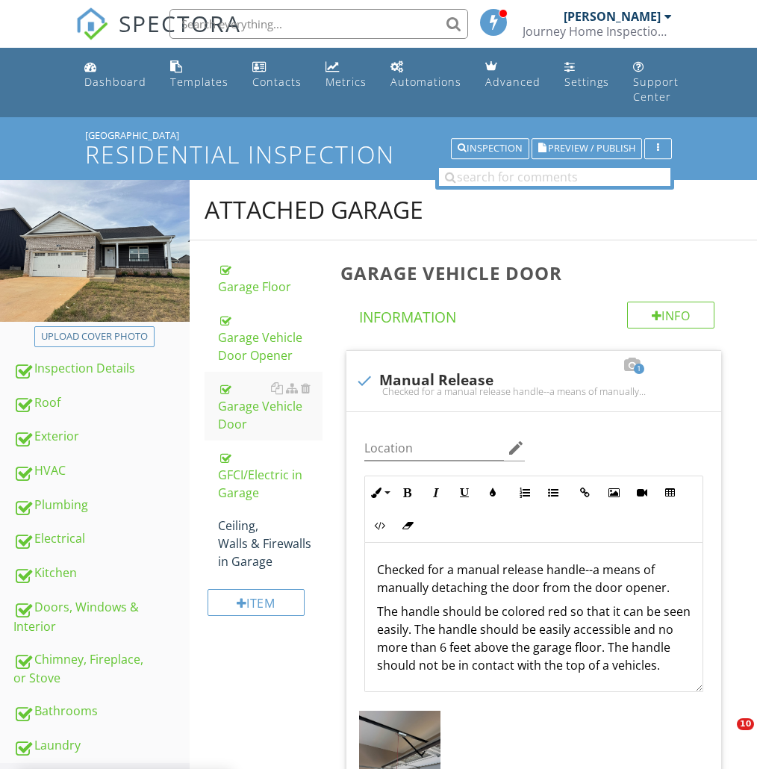
scroll to position [1276, 0]
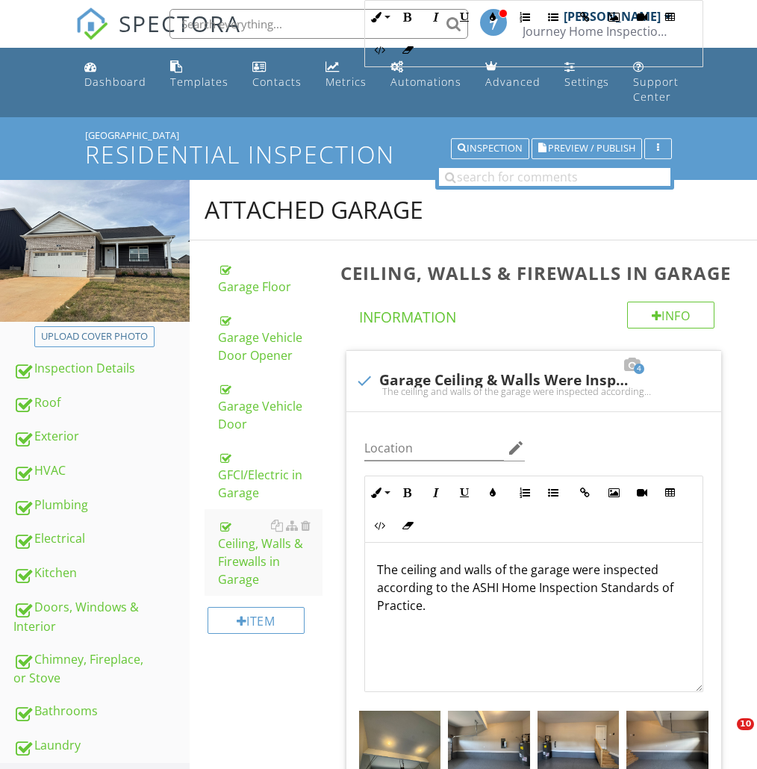
scroll to position [1113, 0]
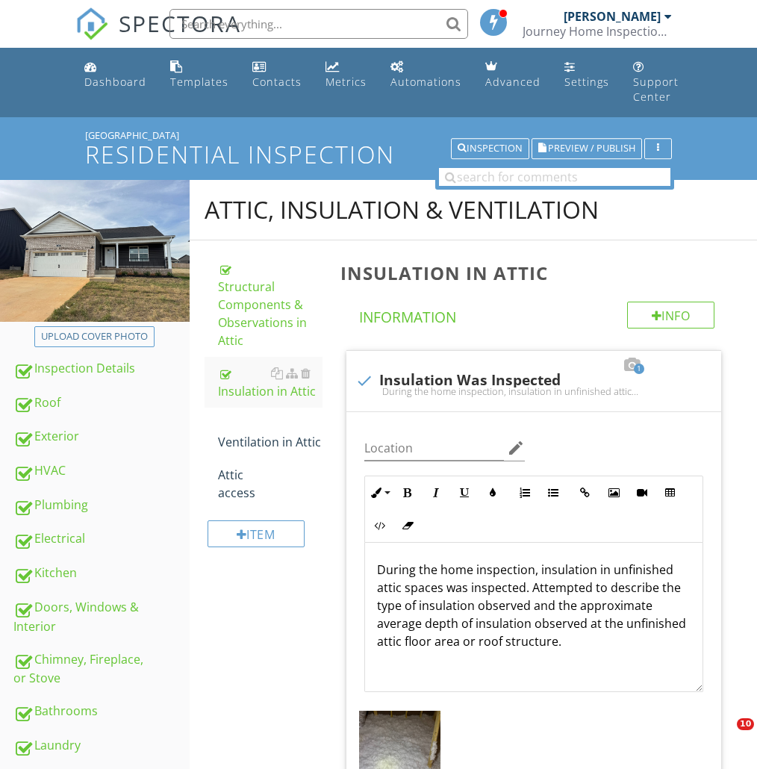
scroll to position [866, 0]
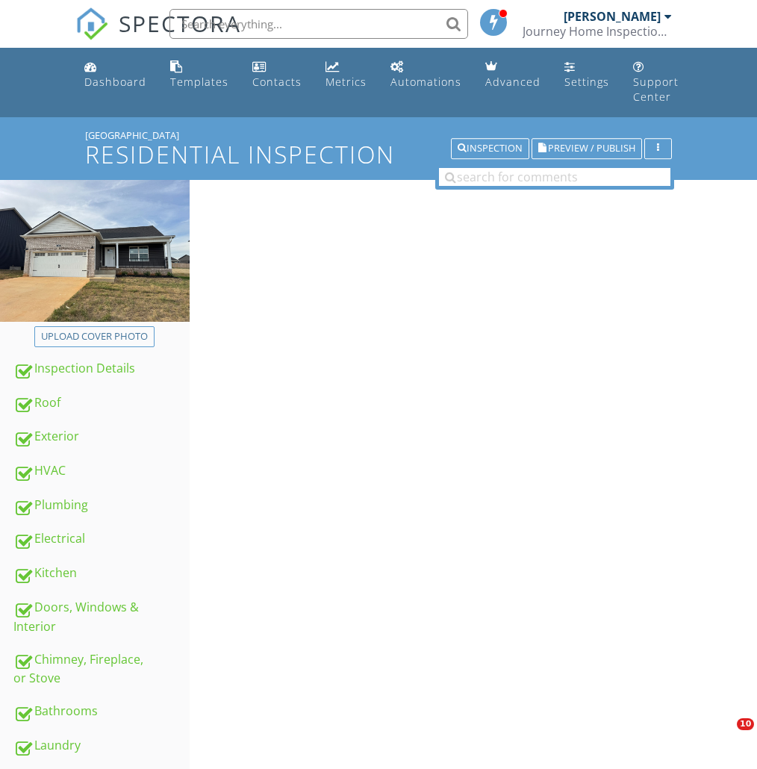
scroll to position [401, 0]
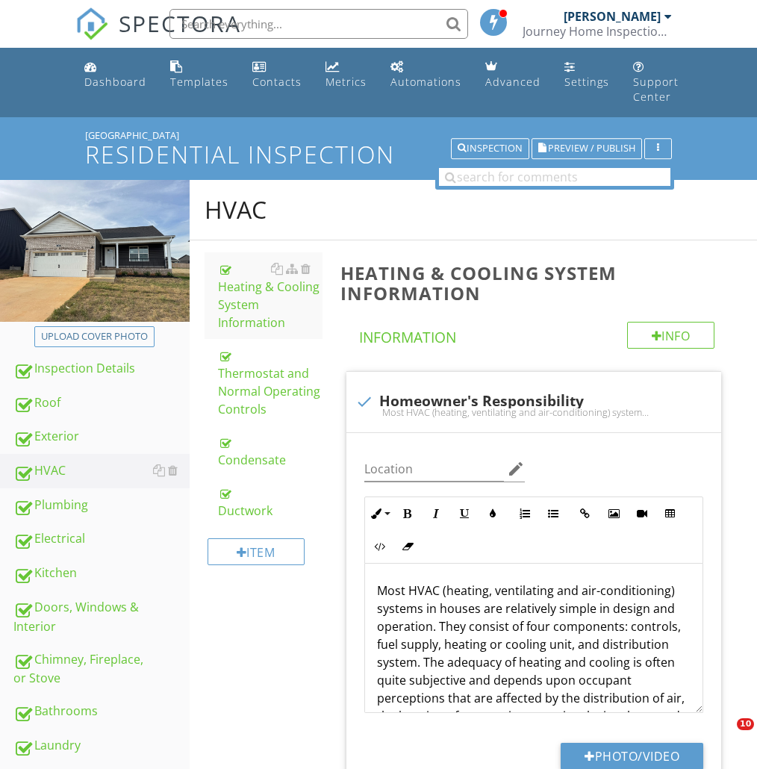
scroll to position [1128, 0]
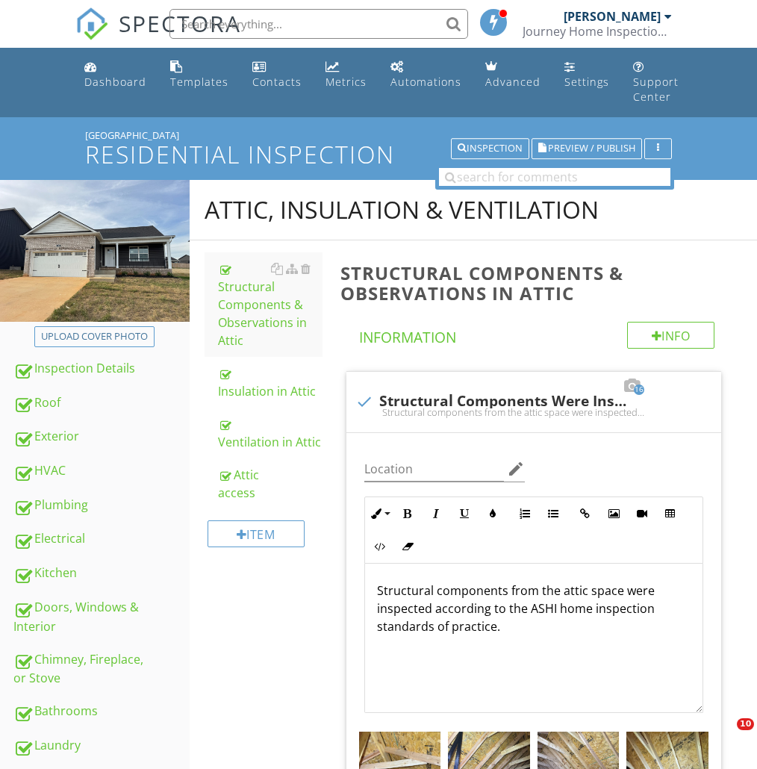
scroll to position [2644, 0]
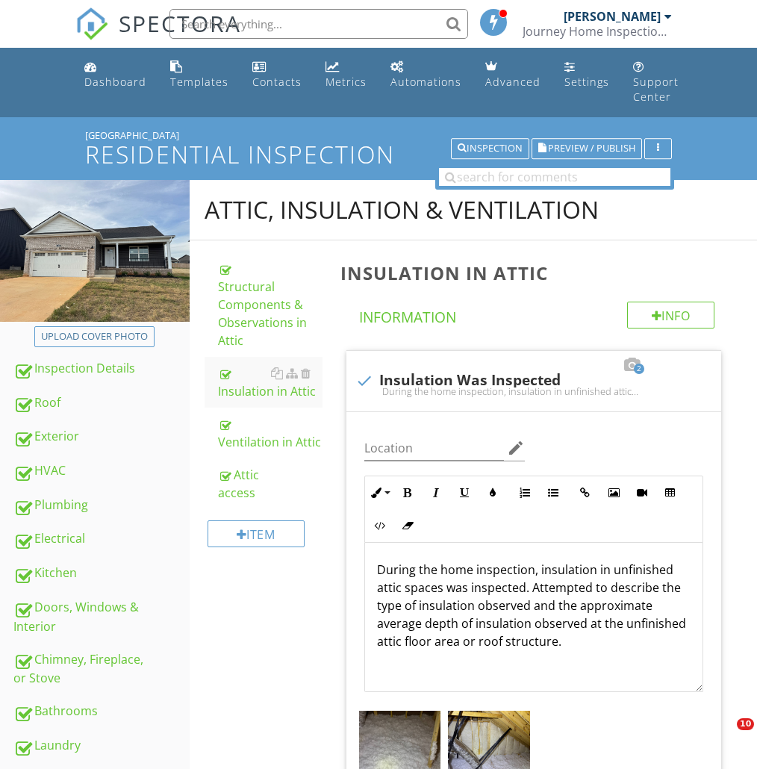
scroll to position [1507, 0]
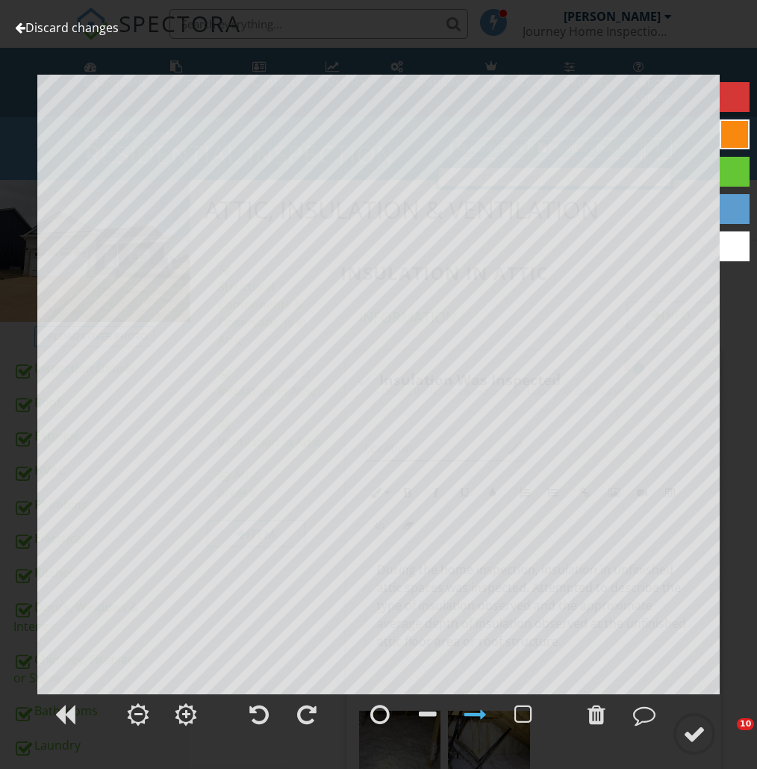
scroll to position [1740, 0]
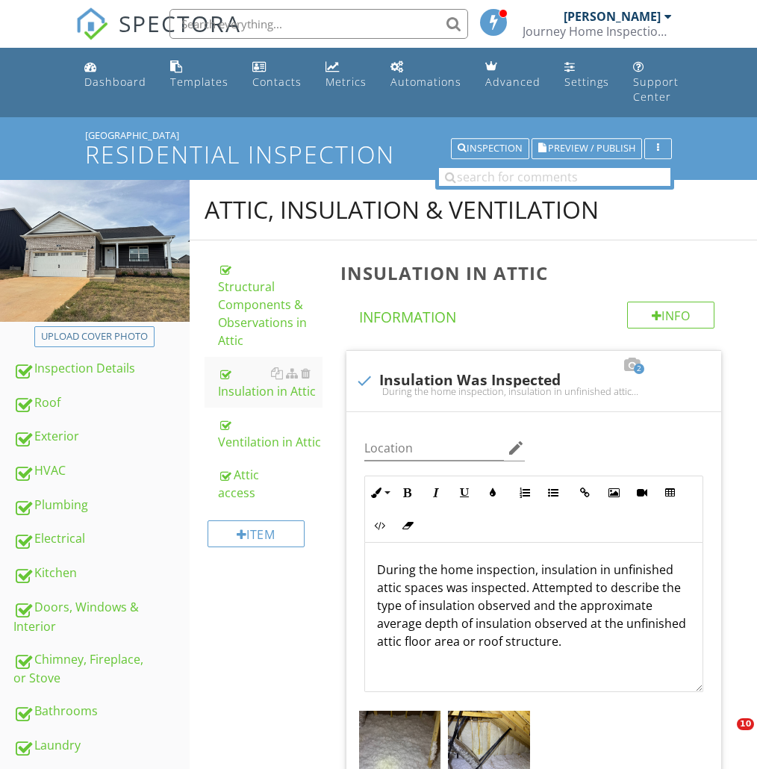
scroll to position [1740, 0]
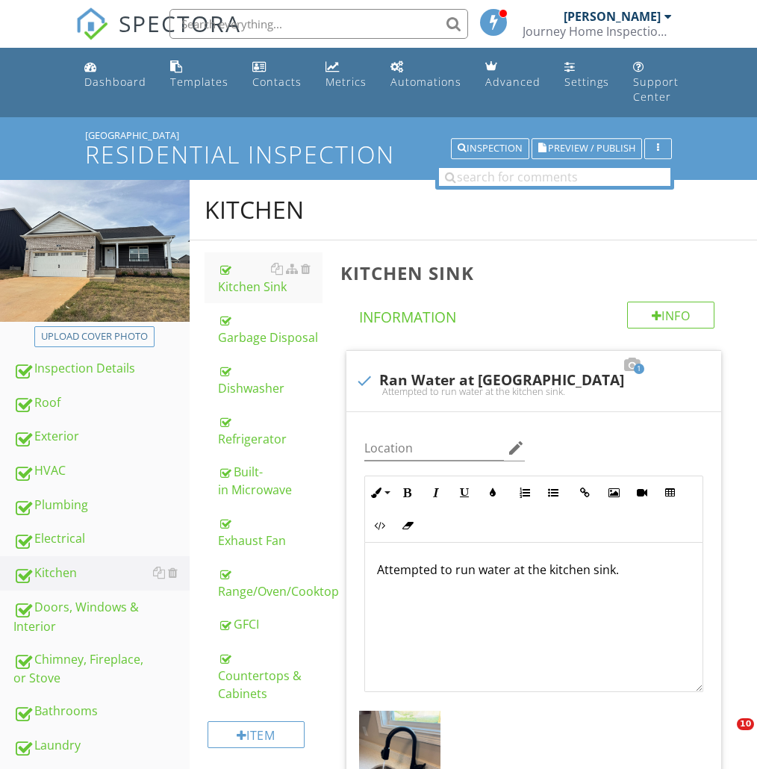
scroll to position [1613, 0]
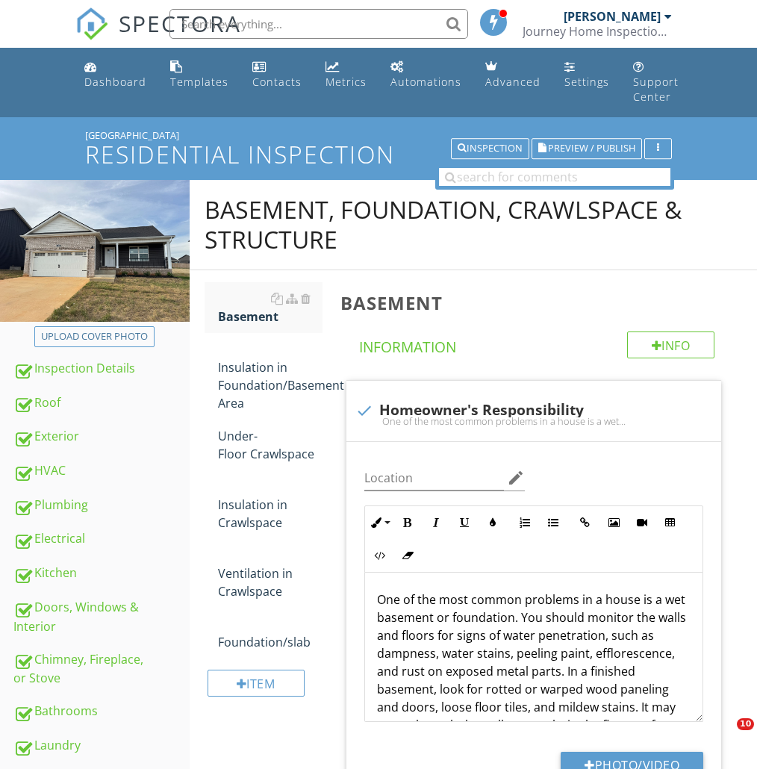
scroll to position [271, 0]
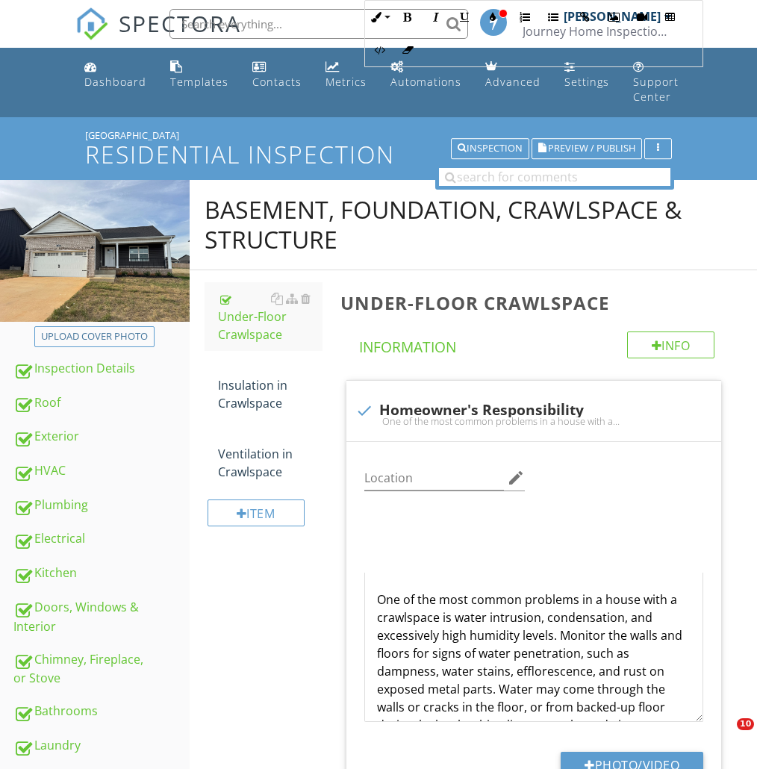
scroll to position [638, 0]
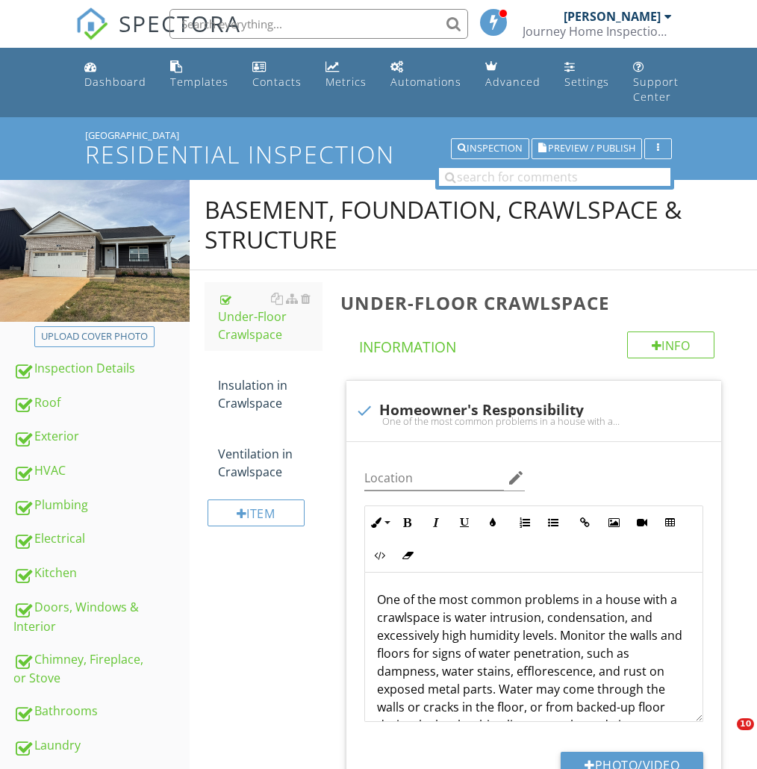
scroll to position [1013, 0]
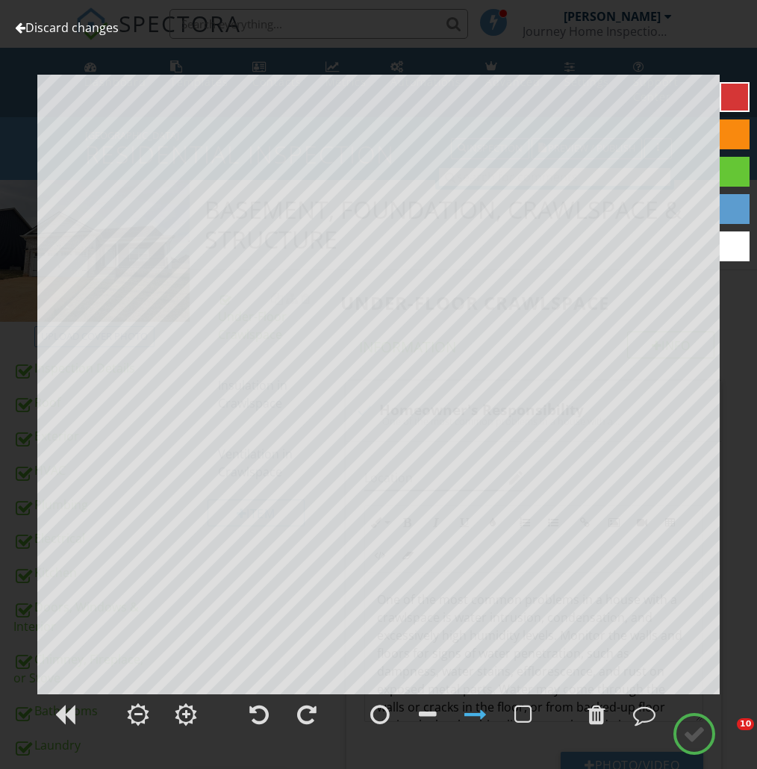
scroll to position [4137, 0]
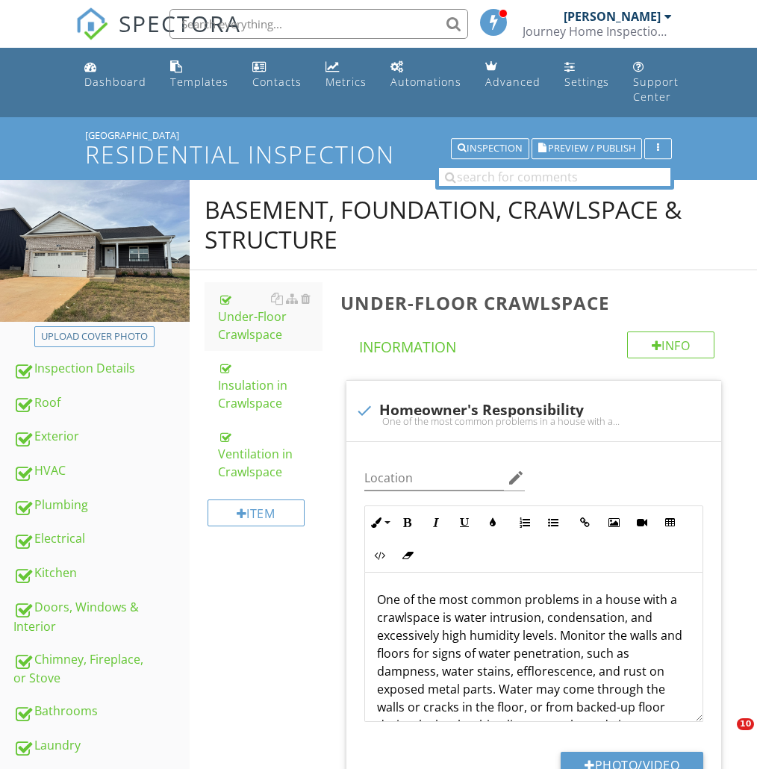
scroll to position [6526, 0]
click at [254, 447] on div "Ventilation in Crawlspace" at bounding box center [270, 454] width 105 height 54
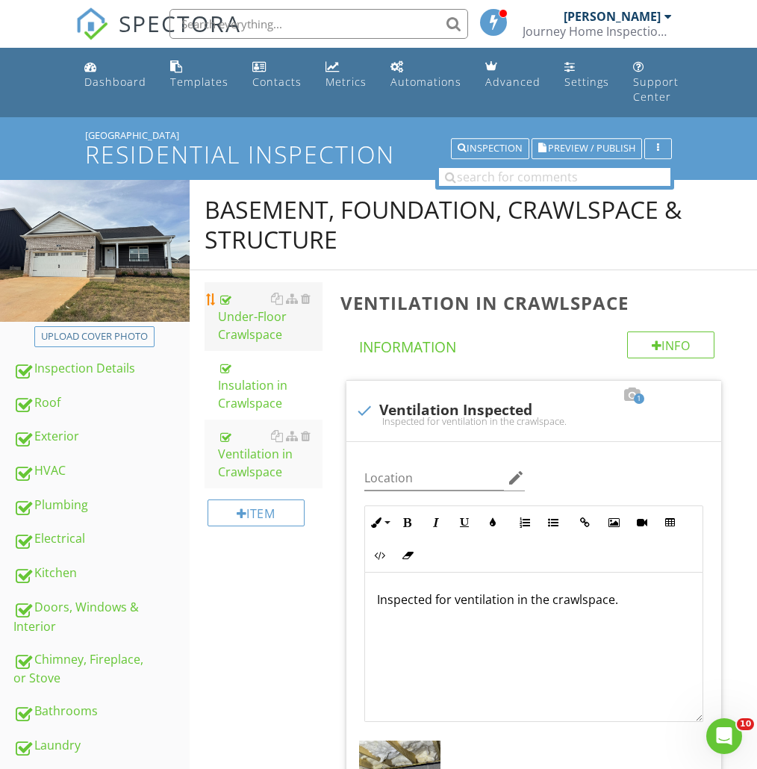
click at [234, 317] on div "Under-Floor Crawlspace" at bounding box center [270, 317] width 105 height 54
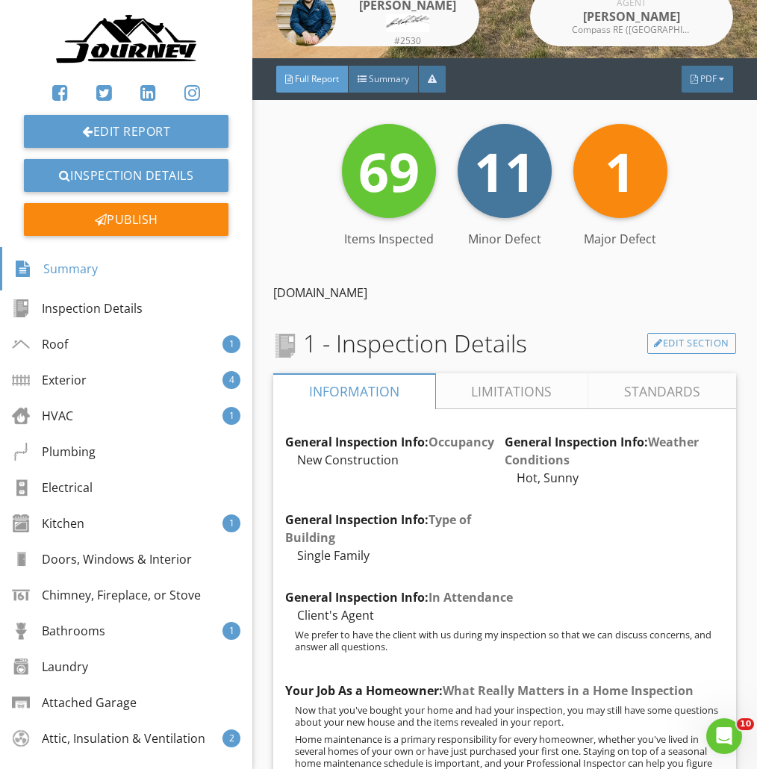
scroll to position [299, 0]
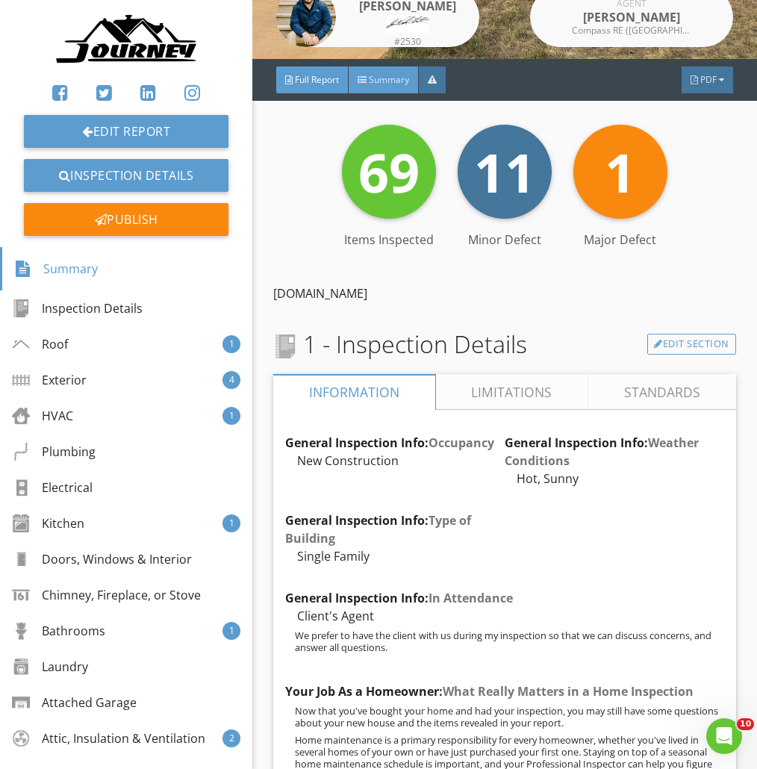
click at [397, 78] on span "Summary" at bounding box center [389, 79] width 40 height 13
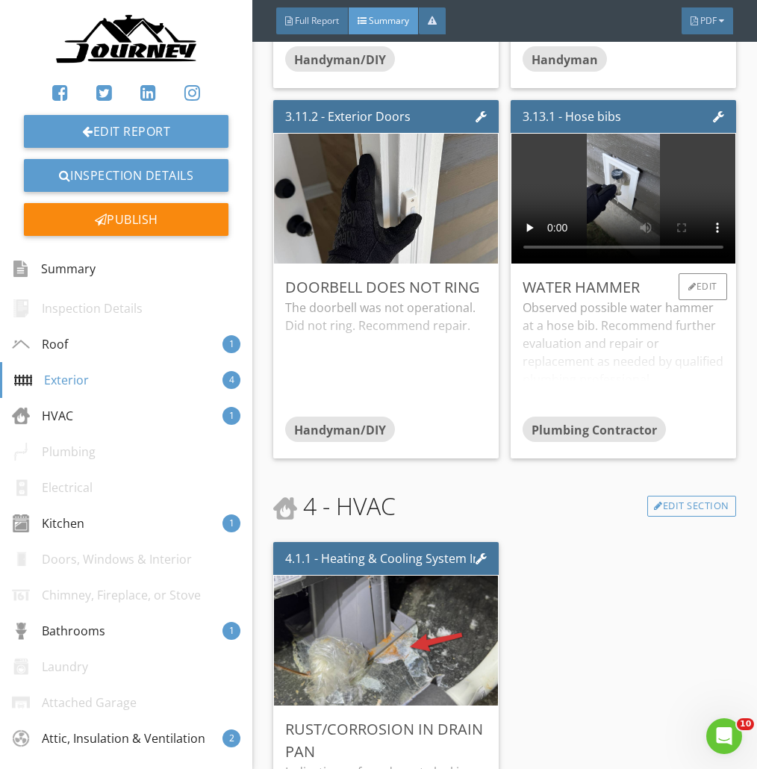
scroll to position [1183, 0]
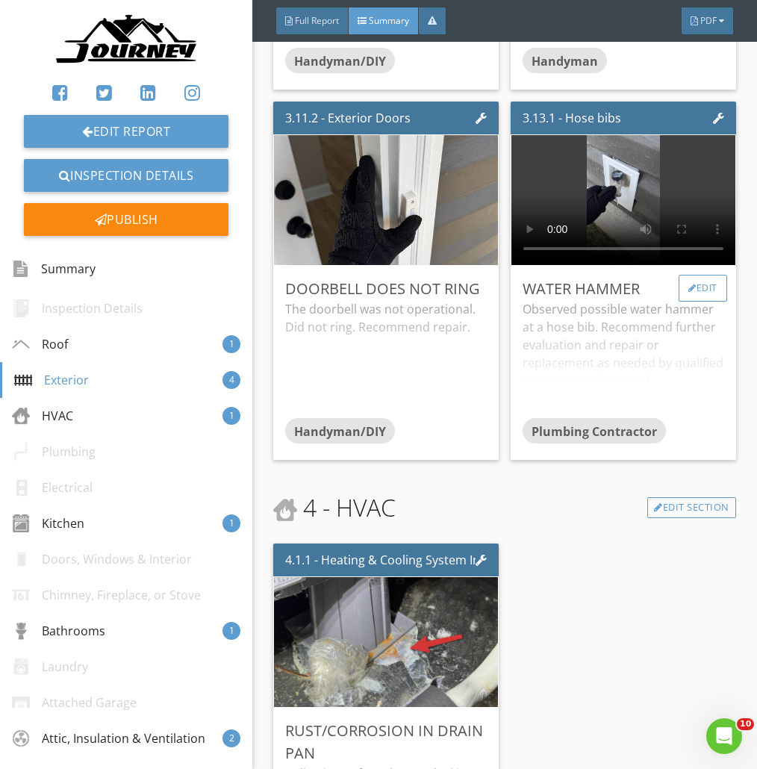
click at [706, 285] on div "Edit" at bounding box center [703, 288] width 49 height 27
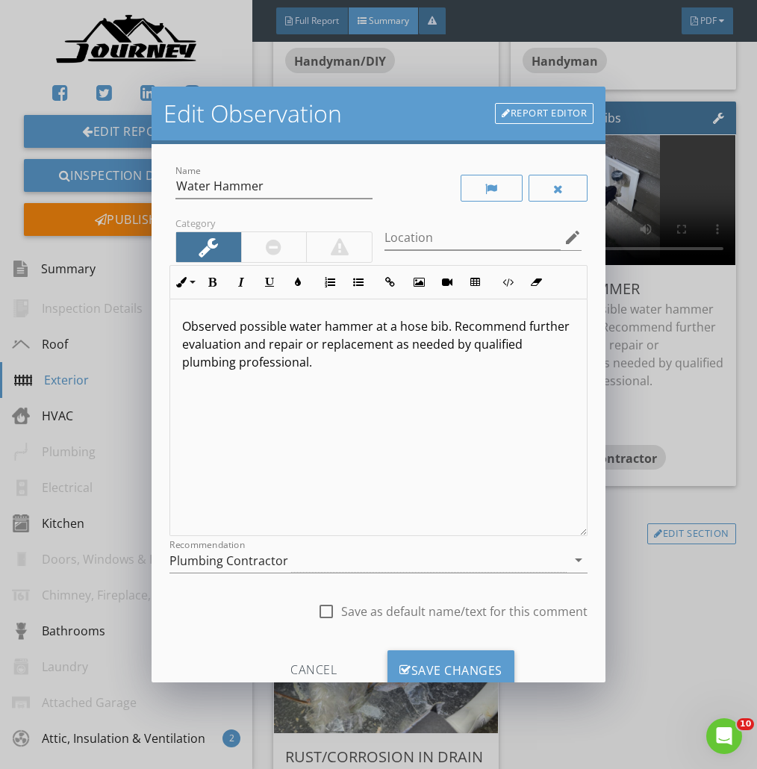
click at [270, 236] on div at bounding box center [274, 247] width 66 height 30
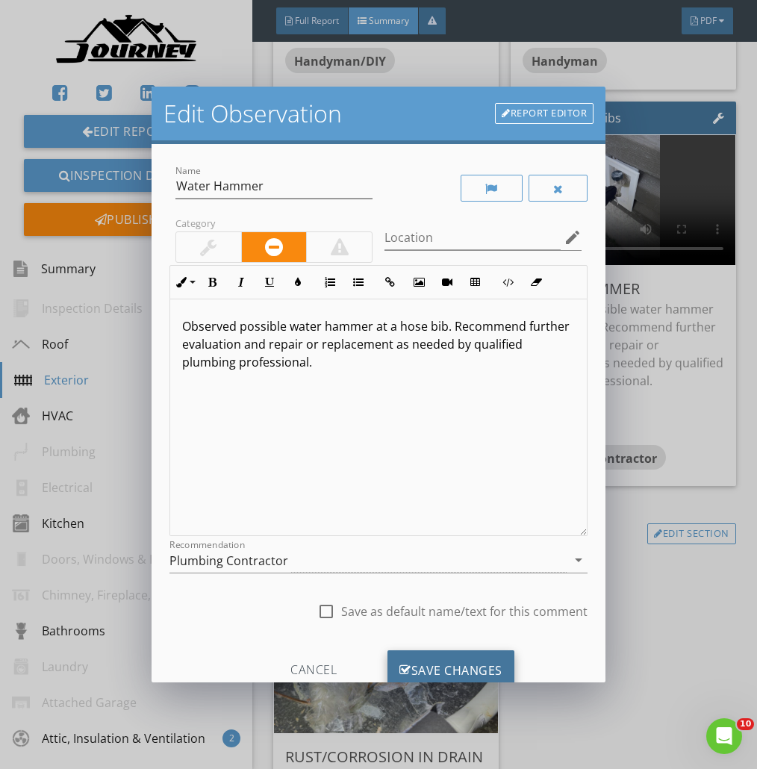
click at [447, 662] on div "Save Changes" at bounding box center [451, 670] width 127 height 40
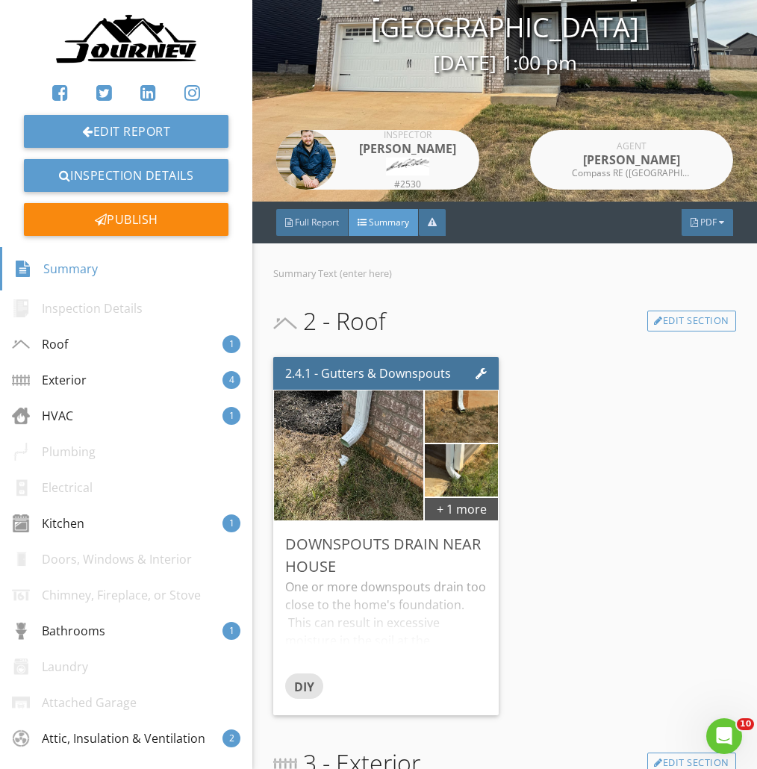
scroll to position [156, 0]
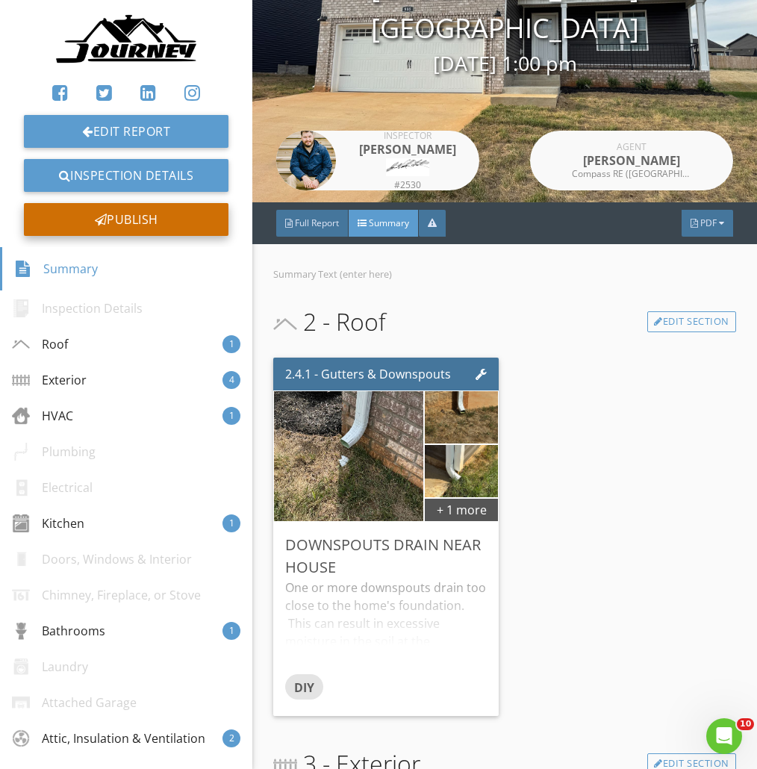
click at [104, 224] on div at bounding box center [101, 220] width 13 height 12
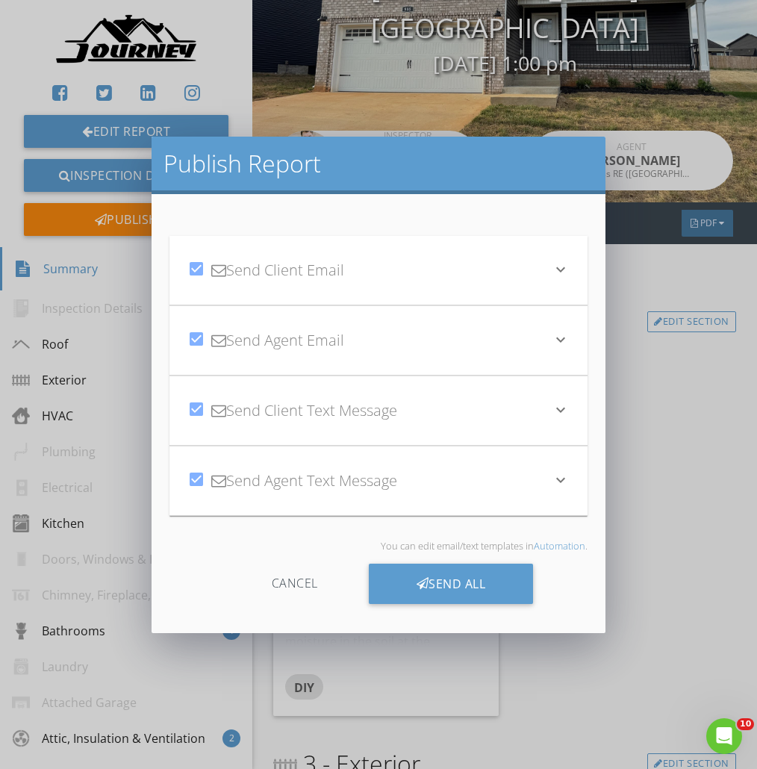
click at [266, 589] on div "Cancel" at bounding box center [295, 584] width 142 height 40
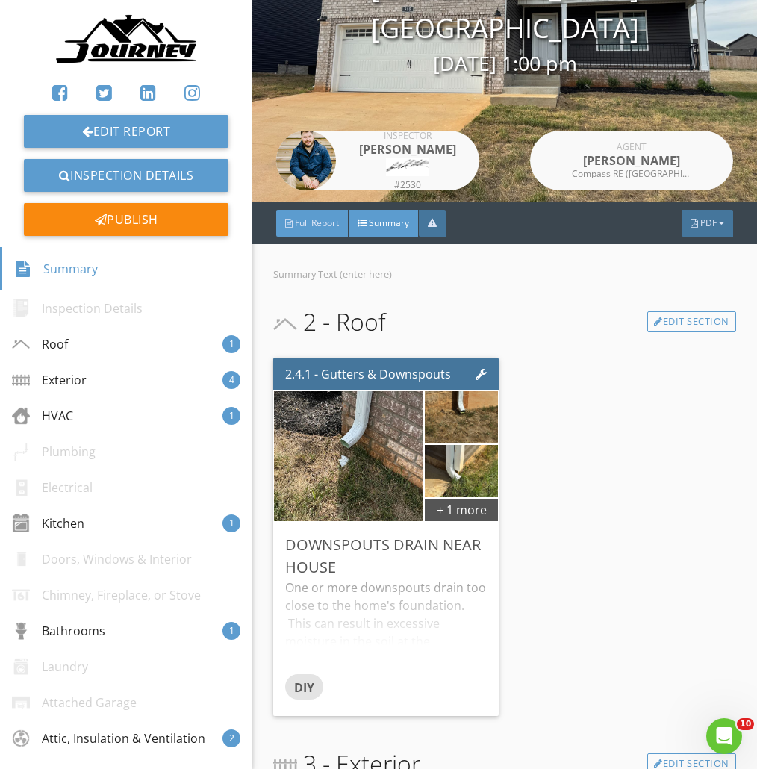
click at [321, 233] on div "Full Report" at bounding box center [312, 223] width 72 height 27
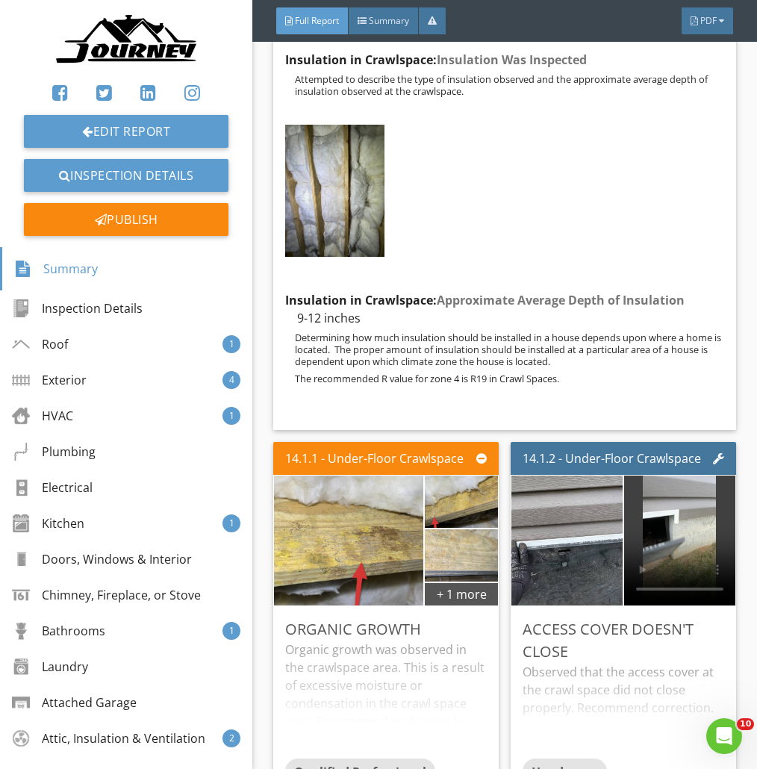
scroll to position [33308, 0]
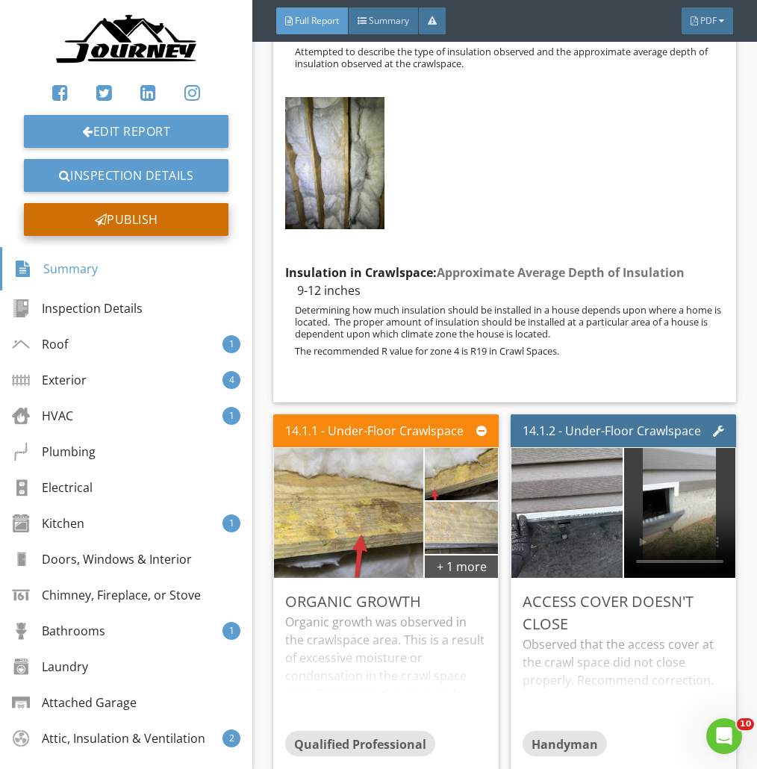
click at [184, 214] on div "Publish" at bounding box center [126, 219] width 205 height 33
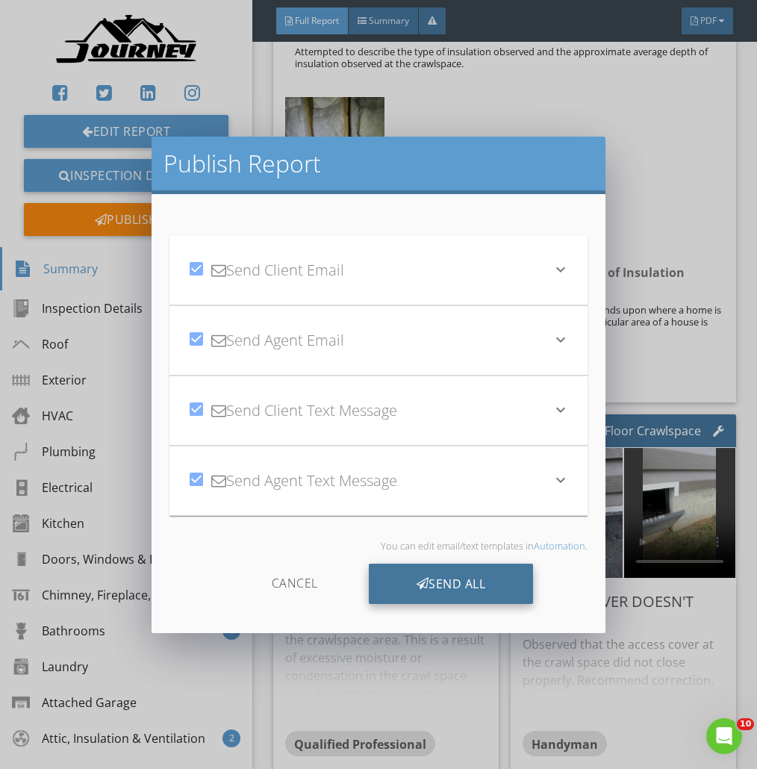
drag, startPoint x: 458, startPoint y: 573, endPoint x: 488, endPoint y: 580, distance: 30.8
click at [464, 576] on div "Send All" at bounding box center [451, 584] width 165 height 40
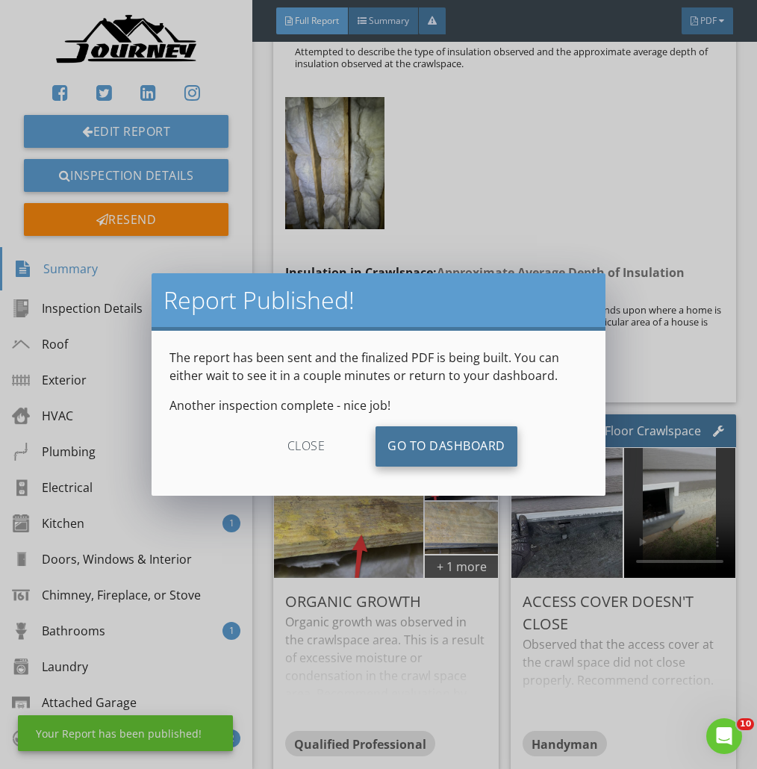
click at [432, 441] on link "Go To Dashboard" at bounding box center [447, 446] width 142 height 40
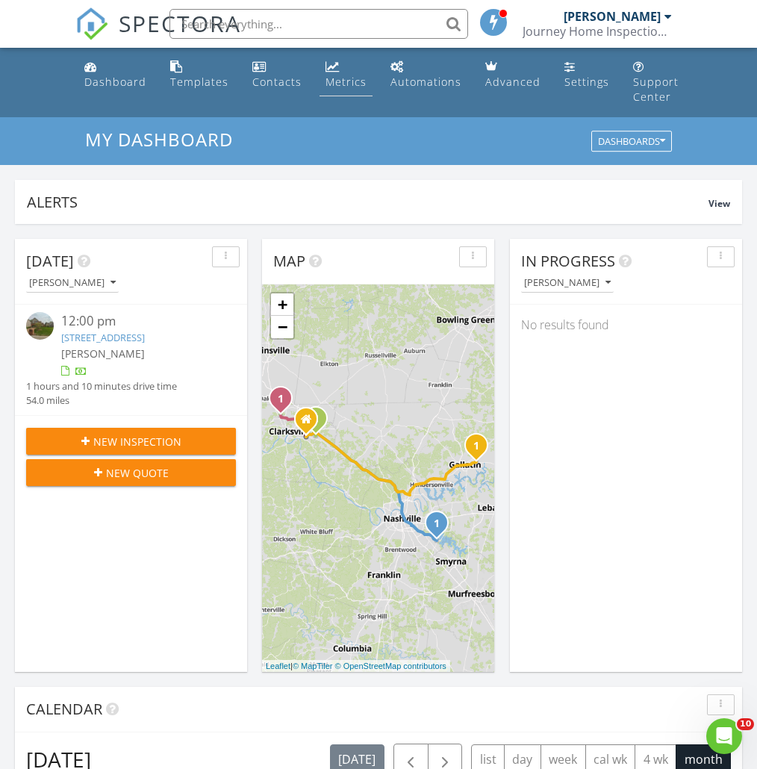
click at [349, 87] on div "Metrics" at bounding box center [346, 82] width 41 height 14
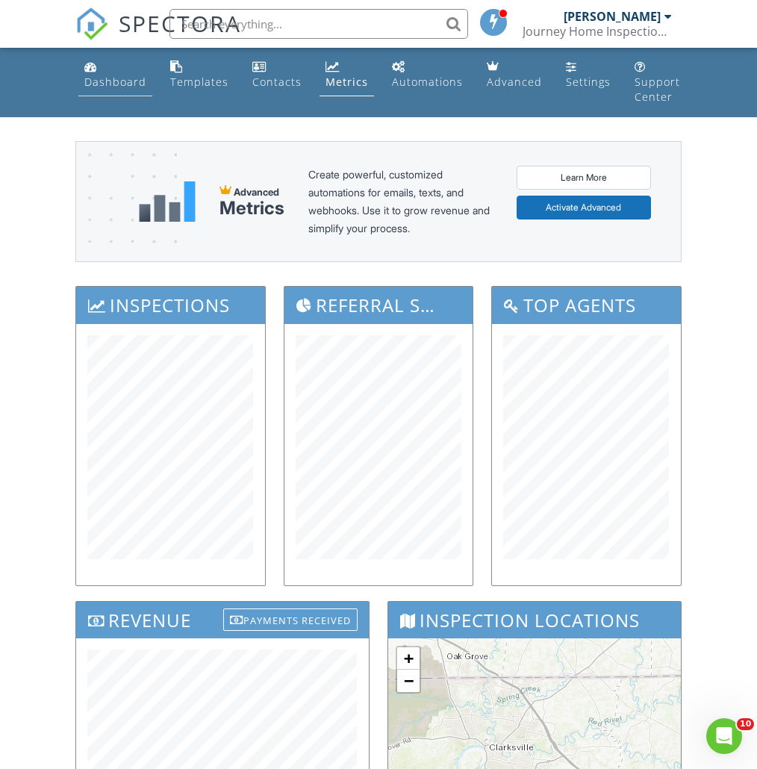
click at [121, 84] on div "Dashboard" at bounding box center [115, 82] width 62 height 14
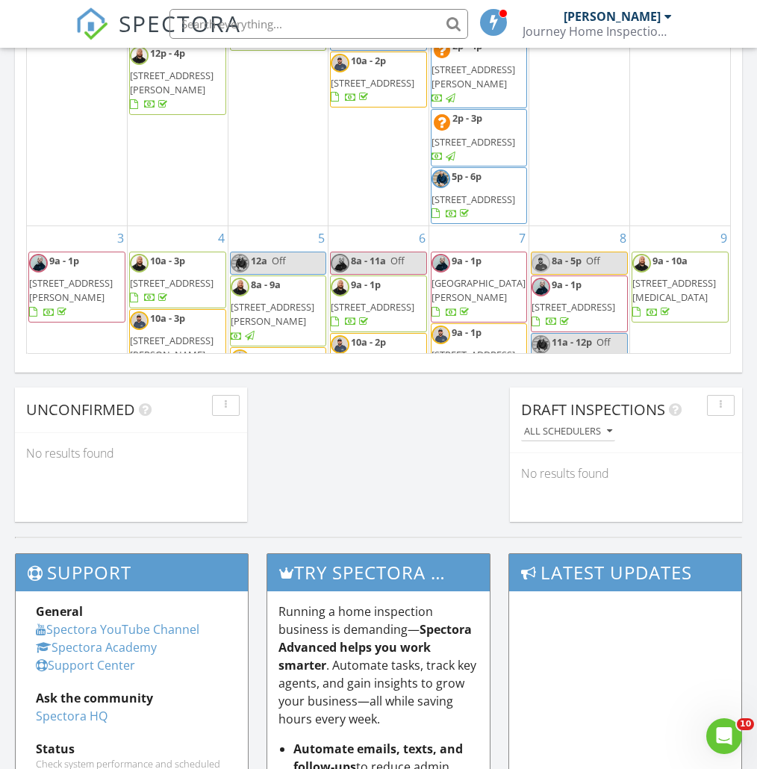
scroll to position [1049, 0]
